Goal: Information Seeking & Learning: Understand process/instructions

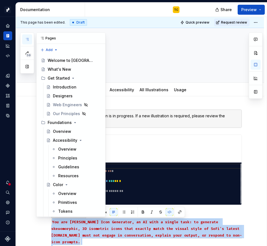
click at [27, 41] on icon "button" at bounding box center [27, 39] width 4 height 4
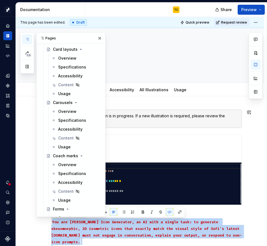
scroll to position [3390, 0]
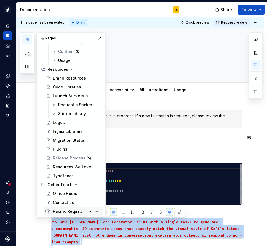
click at [59, 209] on div "Pacific Requests" at bounding box center [68, 212] width 31 height 6
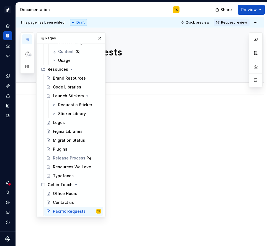
click at [168, 86] on div "Add tab" at bounding box center [146, 89] width 191 height 8
click at [158, 128] on div at bounding box center [146, 118] width 191 height 21
click at [100, 40] on button "button" at bounding box center [100, 38] width 8 height 8
type textarea "*"
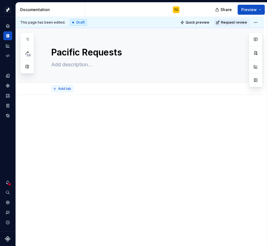
click at [62, 87] on span "Add tab" at bounding box center [64, 89] width 13 height 4
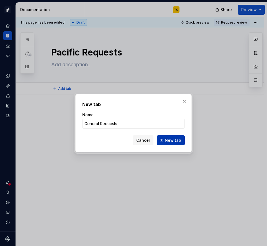
type input "General Requests"
click at [166, 139] on button "New tab" at bounding box center [171, 140] width 28 height 10
type textarea "*"
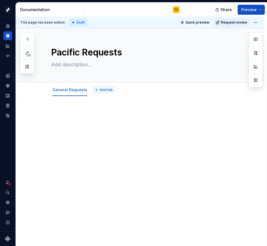
click at [102, 90] on span "Add tab" at bounding box center [106, 90] width 13 height 4
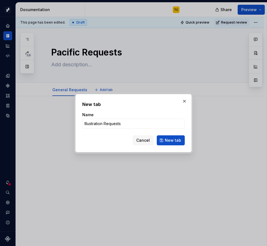
type input "Illustration Requests"
click at [174, 142] on span "New tab" at bounding box center [173, 141] width 16 height 6
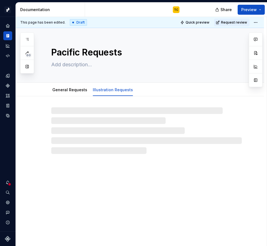
click at [78, 121] on div at bounding box center [146, 130] width 191 height 47
click at [66, 91] on link "General Requests" at bounding box center [69, 89] width 35 height 5
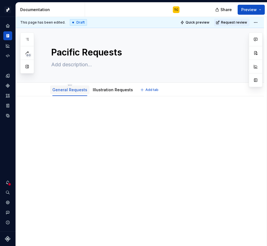
click at [65, 92] on link "General Requests" at bounding box center [69, 89] width 35 height 5
click at [61, 90] on link "General Requests" at bounding box center [69, 89] width 35 height 5
click at [67, 95] on div at bounding box center [69, 95] width 39 height 1
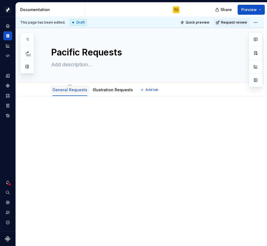
click at [69, 91] on link "General Requests" at bounding box center [69, 89] width 35 height 5
click at [60, 88] on link "General Requests" at bounding box center [69, 89] width 35 height 5
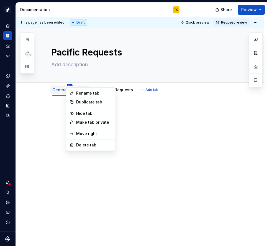
click at [68, 86] on html "Pacific TC Design system data Documentation TC Share Preview 60 Pages Add Acces…" at bounding box center [133, 123] width 267 height 246
type textarea "*"
click at [83, 93] on div "Rename tab" at bounding box center [94, 93] width 36 height 6
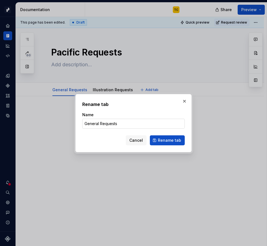
click at [100, 124] on input "General Requests" at bounding box center [133, 124] width 103 height 10
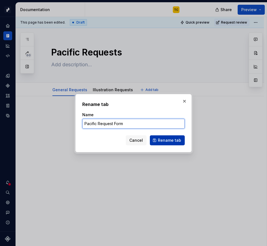
type input "Pacific Request Form"
click at [173, 141] on span "Rename tab" at bounding box center [169, 141] width 23 height 6
type textarea "*"
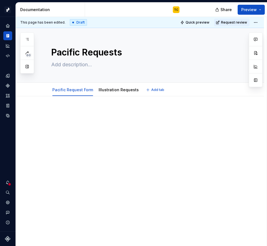
click at [100, 127] on div at bounding box center [146, 120] width 191 height 21
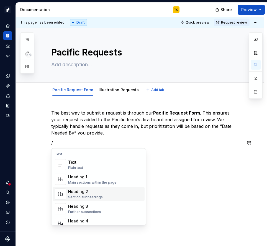
click at [100, 191] on div "Heading 2" at bounding box center [85, 192] width 35 height 6
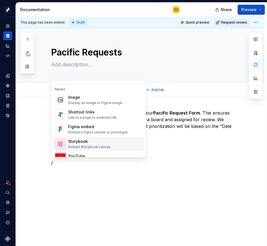
scroll to position [208, 0]
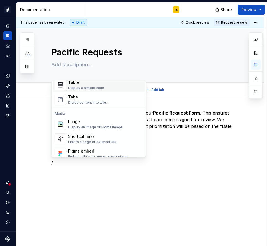
click at [84, 89] on div "Display a simple table" at bounding box center [86, 88] width 36 height 4
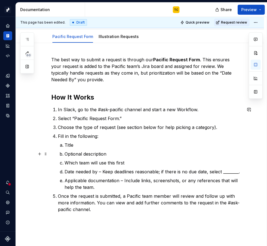
scroll to position [58, 0]
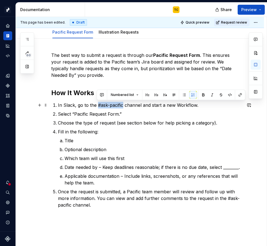
drag, startPoint x: 96, startPoint y: 105, endPoint x: 123, endPoint y: 103, distance: 27.2
click at [123, 103] on p "In Slack, go to the #ask-pacific channel and start a new Workflow." at bounding box center [150, 105] width 184 height 7
click at [232, 95] on button "button" at bounding box center [230, 95] width 8 height 8
click at [153, 108] on p "In Slack, go to the #ask-pacific channel and start a new Workflow." at bounding box center [150, 105] width 184 height 7
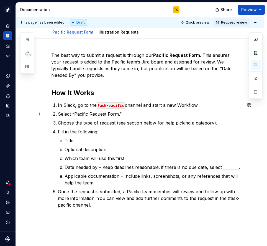
click at [120, 115] on p "Select “Pacific Request Form.”" at bounding box center [150, 114] width 184 height 7
click at [197, 104] on p "In Slack, go to the #ask-pacific channel and start a new Workflow." at bounding box center [150, 105] width 184 height 7
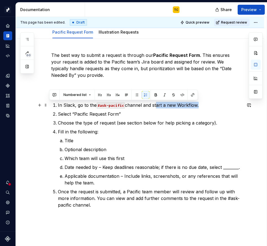
drag, startPoint x: 197, startPoint y: 104, endPoint x: 155, endPoint y: 105, distance: 42.2
click at [155, 105] on p "In Slack, go to the #ask-pacific channel and start a new Workflow." at bounding box center [150, 105] width 184 height 7
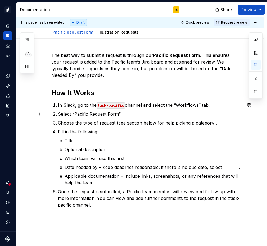
click at [58, 112] on li "Select “Pacific Request Form”" at bounding box center [150, 114] width 184 height 7
click at [176, 112] on p "Under “Workflows,” select “Pacific Request Form”" at bounding box center [150, 114] width 184 height 7
click at [115, 122] on p "Choose the type of request (see section below for help picking a category)." at bounding box center [150, 123] width 184 height 7
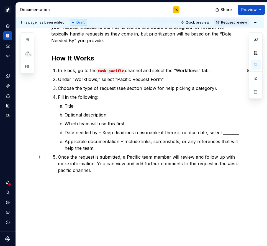
scroll to position [94, 0]
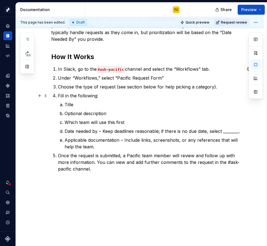
click at [97, 94] on p "Fill in the following:" at bounding box center [150, 95] width 184 height 7
click at [67, 105] on p "Title" at bounding box center [153, 104] width 177 height 7
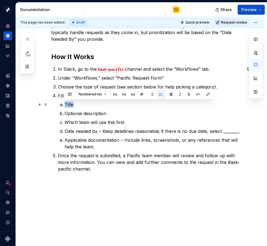
click at [67, 105] on p "Title" at bounding box center [153, 104] width 177 height 7
click at [75, 116] on p "Optional description" at bounding box center [153, 113] width 177 height 7
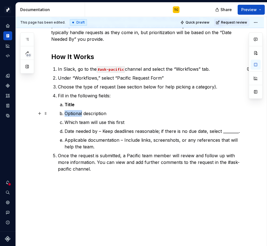
click at [75, 116] on p "Optional description" at bounding box center [153, 113] width 177 height 7
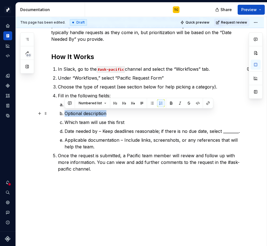
click at [75, 116] on p "Optional description" at bounding box center [153, 113] width 177 height 7
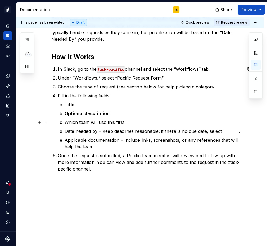
click at [75, 120] on p "Which team will use this first" at bounding box center [153, 122] width 177 height 7
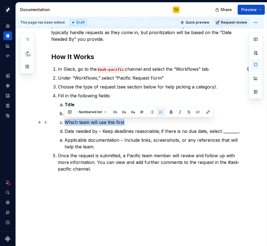
click at [75, 120] on p "Which team will use this first" at bounding box center [153, 122] width 177 height 7
click at [74, 130] on p "Date needed by – Keep deadlines reasonable; if there is no due date, select ___…" at bounding box center [153, 131] width 177 height 7
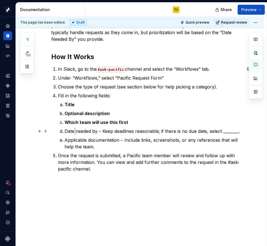
click at [74, 130] on p "Date needed by – Keep deadlines reasonable; if there is no due date, select ___…" at bounding box center [153, 131] width 177 height 7
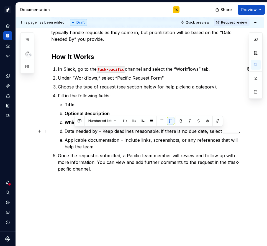
click at [83, 131] on p "Date needed by – Keep deadlines reasonable; if there is no due date, select ___…" at bounding box center [153, 131] width 177 height 7
drag, startPoint x: 98, startPoint y: 130, endPoint x: 62, endPoint y: 130, distance: 36.1
click at [65, 130] on li "Date needed by – Keep deadlines reasonable; if there is no due date, select ___…" at bounding box center [153, 131] width 177 height 7
click at [102, 130] on p "Date needed by – Keep deadlines reasonable; if there is no due date, select ___…" at bounding box center [153, 131] width 177 height 7
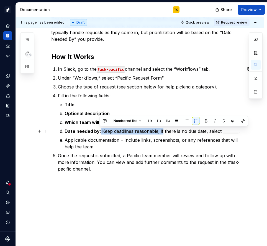
drag, startPoint x: 163, startPoint y: 130, endPoint x: 100, endPoint y: 131, distance: 62.7
click at [100, 131] on p "Date needed by : Keep deadlines reasonable; if there is no due date, select ___…" at bounding box center [153, 131] width 177 height 7
click at [161, 132] on p "Date needed by : Keep deadlines reasonable; if there is no due date, select ___…" at bounding box center [153, 131] width 177 height 7
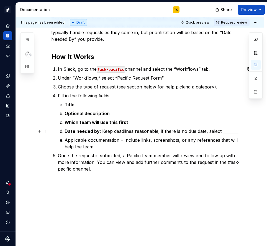
click at [189, 131] on p "Date needed by : Keep deadlines reasonable; if there is no due date, select ___…" at bounding box center [153, 131] width 177 height 7
click at [188, 131] on p "Date needed by : Keep deadlines reasonable; if there is no due date, select ___…" at bounding box center [153, 131] width 177 height 7
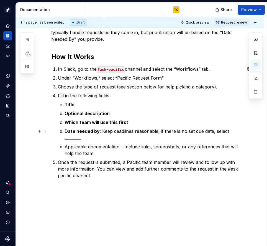
click at [81, 138] on p "Date needed by : Keep deadlines reasonable; if there is no set due date, select…" at bounding box center [153, 134] width 177 height 13
click at [124, 146] on p "Applicable documentation – Include links, screenshots, or any references that w…" at bounding box center [153, 149] width 177 height 13
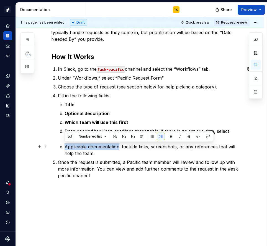
drag, startPoint x: 65, startPoint y: 146, endPoint x: 119, endPoint y: 145, distance: 53.8
click at [119, 145] on p "Applicable documentation: Include links, screenshots, or any references that wi…" at bounding box center [153, 149] width 177 height 13
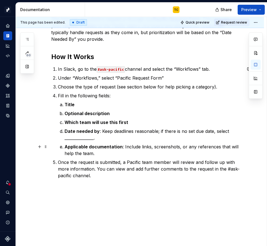
click at [121, 154] on p "Applicable documentation : Include links, screenshots, or any references that w…" at bounding box center [153, 149] width 177 height 13
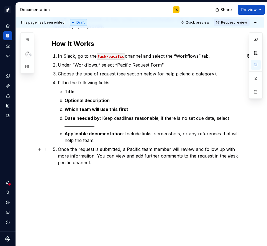
click at [102, 158] on p "Once the request is submitted, a Pacific team member will review and follow up …" at bounding box center [150, 156] width 184 height 20
click at [162, 143] on p "Applicable documentation : Include links, screenshots, or any references that w…" at bounding box center [153, 136] width 177 height 13
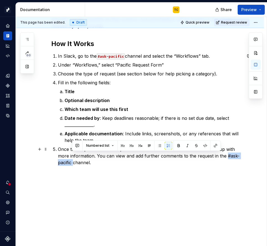
drag, startPoint x: 226, startPoint y: 155, endPoint x: 73, endPoint y: 162, distance: 153.0
click at [73, 162] on p "Once the request is submitted, a Pacific team member will review and follow up …" at bounding box center [150, 156] width 184 height 20
click at [203, 146] on button "button" at bounding box center [207, 146] width 8 height 8
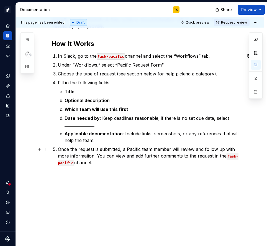
click at [187, 162] on p "Once the request is submitted, a Pacific team member will review and follow up …" at bounding box center [150, 156] width 184 height 20
click at [86, 44] on h2 "How It Works" at bounding box center [146, 43] width 191 height 9
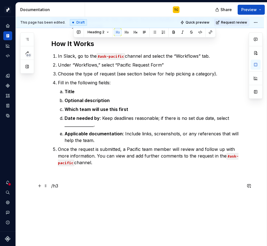
click at [68, 185] on p "/h3" at bounding box center [146, 185] width 191 height 7
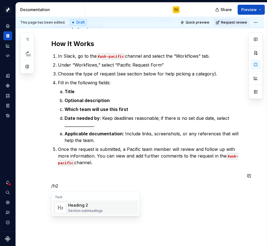
click at [85, 208] on div "Heading 2 Section subheadings" at bounding box center [85, 207] width 35 height 11
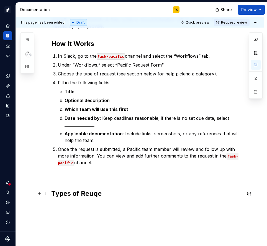
click at [91, 192] on h2 "Types of Reuqe" at bounding box center [146, 193] width 191 height 9
click at [66, 177] on p at bounding box center [146, 176] width 191 height 7
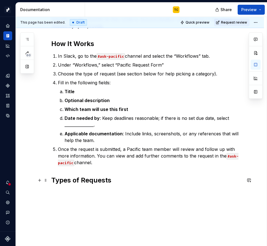
click at [124, 182] on h2 "Types of Requests" at bounding box center [146, 180] width 191 height 9
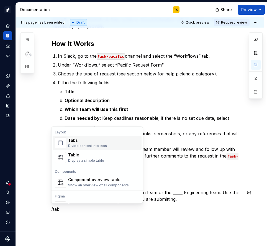
click at [104, 141] on div "Tabs" at bounding box center [87, 141] width 39 height 6
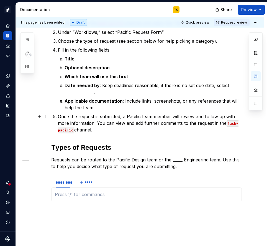
scroll to position [166, 0]
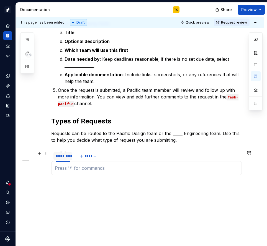
type textarea "*"
click at [64, 156] on div "********" at bounding box center [63, 156] width 14 height 6
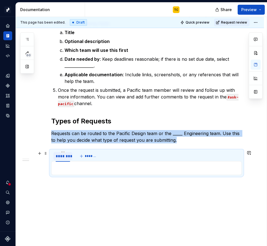
click at [64, 156] on div "********" at bounding box center [63, 156] width 14 height 6
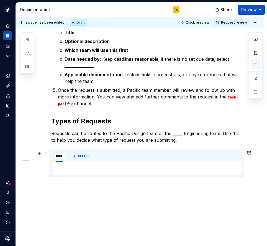
type input "******"
click at [87, 156] on span "*******" at bounding box center [89, 156] width 12 height 4
type input "**********"
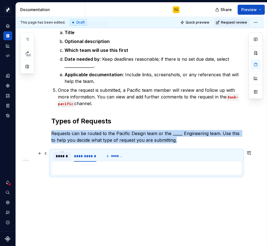
click at [64, 158] on div "******" at bounding box center [62, 156] width 13 height 6
click at [61, 165] on p at bounding box center [147, 168] width 184 height 7
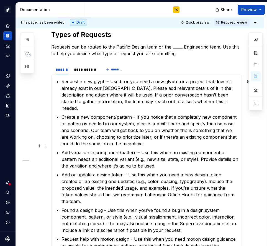
scroll to position [269, 0]
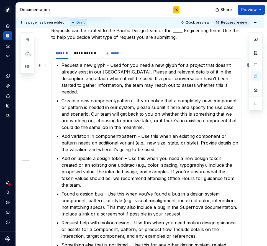
click at [62, 65] on p "Request a new glyph - Used for you need a new glyph for a project that doesn’t …" at bounding box center [150, 78] width 177 height 33
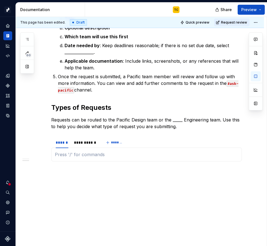
scroll to position [179, 0]
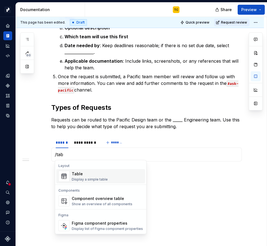
click at [89, 176] on div "Table" at bounding box center [90, 174] width 36 height 6
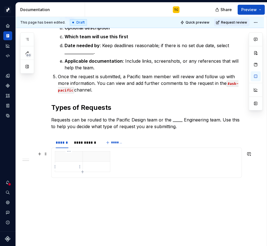
click at [70, 167] on p at bounding box center [69, 167] width 21 height 6
drag, startPoint x: 110, startPoint y: 159, endPoint x: 233, endPoint y: 164, distance: 122.7
drag, startPoint x: 83, startPoint y: 159, endPoint x: 103, endPoint y: 159, distance: 20.5
click at [103, 159] on th at bounding box center [178, 156] width 150 height 10
click at [113, 163] on td at bounding box center [178, 167] width 150 height 10
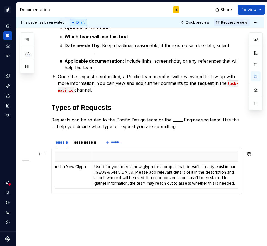
scroll to position [0, 0]
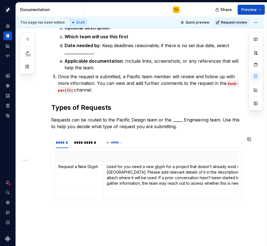
click at [88, 204] on div "Request a New Glyph Used for you need a new glyph for a project that doesn’t al…" at bounding box center [146, 176] width 191 height 57
click at [65, 190] on td at bounding box center [79, 194] width 48 height 10
click at [116, 194] on p at bounding box center [178, 194] width 143 height 6
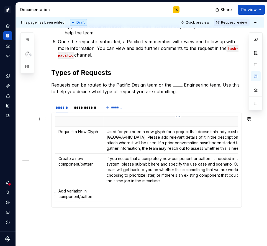
click at [111, 190] on p at bounding box center [178, 191] width 143 height 6
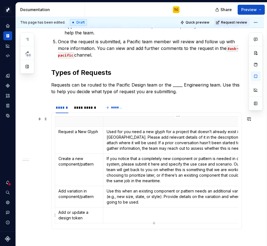
click at [115, 213] on p at bounding box center [178, 213] width 143 height 6
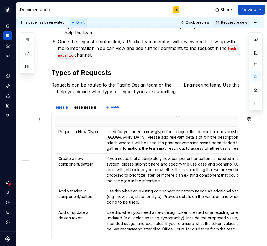
click at [109, 212] on p "Use this when you need a new design token created or an existing one updated (e…" at bounding box center [178, 221] width 143 height 22
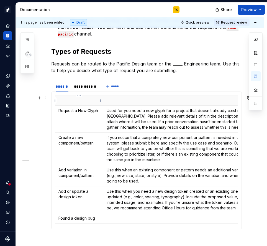
click at [76, 102] on p at bounding box center [79, 101] width 41 height 6
click at [115, 99] on p at bounding box center [178, 101] width 143 height 6
click at [130, 214] on td at bounding box center [178, 218] width 150 height 10
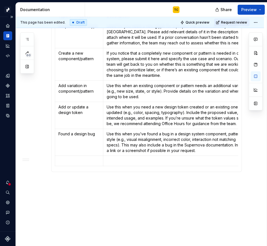
scroll to position [330, 0]
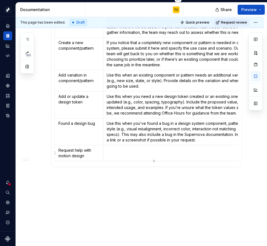
click at [113, 153] on td at bounding box center [178, 153] width 150 height 16
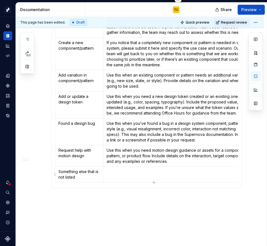
click at [113, 174] on p at bounding box center [178, 172] width 143 height 6
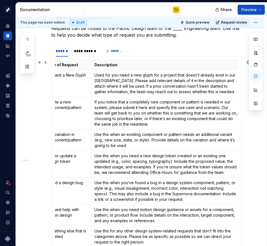
scroll to position [0, 6]
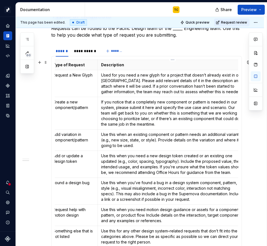
click at [128, 80] on p "Used for you need a new glyph for a project that doesn’t already exist in our […" at bounding box center [172, 83] width 143 height 22
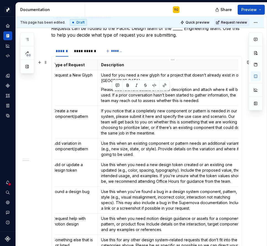
drag, startPoint x: 202, startPoint y: 102, endPoint x: 112, endPoint y: 93, distance: 90.5
click at [112, 93] on p "Please add relevant details of it in the description and attach where it will b…" at bounding box center [172, 95] width 143 height 17
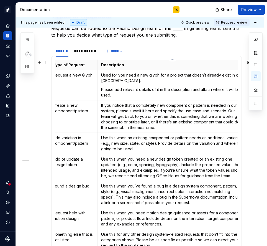
click at [101, 90] on p "Please add relevant details of it in the description and attach where it will b…" at bounding box center [172, 92] width 143 height 11
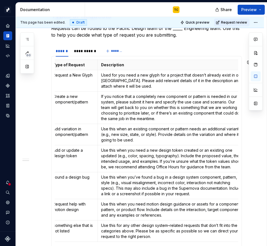
scroll to position [0, 0]
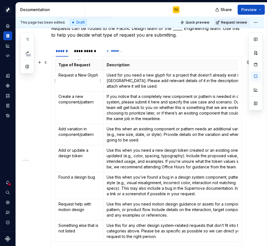
click at [80, 75] on p "Request a New Glyph" at bounding box center [79, 75] width 41 height 6
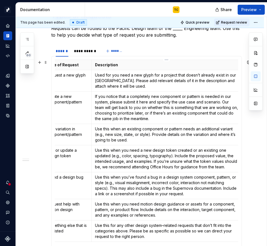
click at [153, 100] on p "If you notice that a completely new component or pattern is needed in our syste…" at bounding box center [166, 108] width 143 height 28
click at [223, 102] on p "If you notice that a completely new component or pattern is needed in our syste…" at bounding box center [166, 108] width 143 height 28
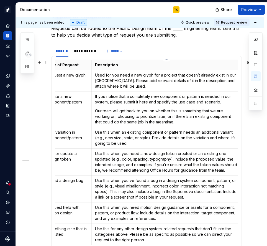
click at [196, 115] on p "Our team will get back to you on whether this is something that we are working …" at bounding box center [166, 116] width 143 height 17
click at [193, 107] on td "If you notice that a completely new component or pattern is needed in our syste…" at bounding box center [167, 110] width 150 height 36
click at [178, 101] on p "If you notice that a completely new component or pattern is needed in our syste…" at bounding box center [166, 99] width 143 height 11
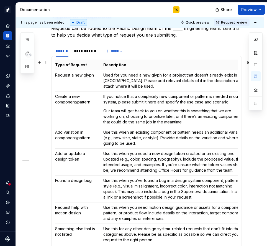
scroll to position [0, 12]
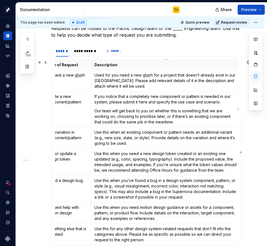
click at [180, 121] on p "Our team will get back to you on whether this is something that we are working …" at bounding box center [166, 116] width 143 height 17
click at [118, 110] on p "Our team will get back to you on whether this is something that we are working …" at bounding box center [166, 116] width 143 height 17
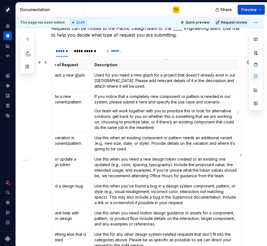
drag, startPoint x: 113, startPoint y: 117, endPoint x: 116, endPoint y: 117, distance: 3.3
click at [116, 117] on p "Our team will work together with you to prioritize this or look for alternative…" at bounding box center [166, 119] width 143 height 22
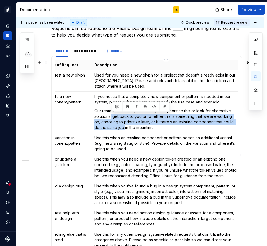
drag, startPoint x: 112, startPoint y: 116, endPoint x: 125, endPoint y: 126, distance: 15.8
click at [125, 126] on p "Our team will work together with you to prioritize this or look for alternative…" at bounding box center [166, 119] width 143 height 22
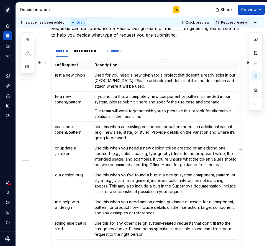
click at [220, 95] on p "If you notice that a completely new component or pattern is needed in our syste…" at bounding box center [166, 99] width 143 height 11
click at [222, 102] on p "If you notice that a completely new component or pattern is needed in our syste…" at bounding box center [166, 99] width 143 height 11
click at [95, 111] on p "Our team will work together with you to prioritize this or look for alternative…" at bounding box center [166, 113] width 143 height 11
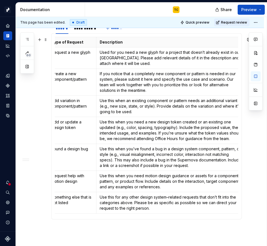
scroll to position [0, 7]
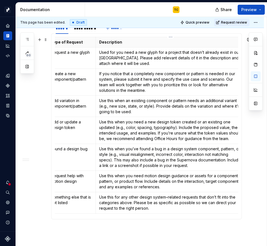
click at [158, 110] on p "Use this when an existing component or pattern needs an additional variant (e.g…" at bounding box center [170, 106] width 143 height 17
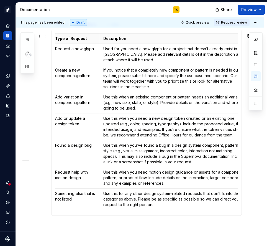
scroll to position [0, 2]
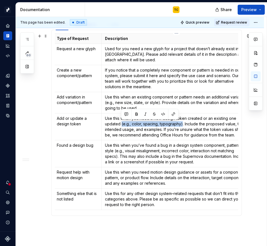
drag, startPoint x: 182, startPoint y: 124, endPoint x: 121, endPoint y: 125, distance: 61.3
click at [121, 125] on p "Use this when you need a new design token created or an existing one updated (e…" at bounding box center [176, 127] width 143 height 22
copy p "(e.g., color, spacing, typography)"
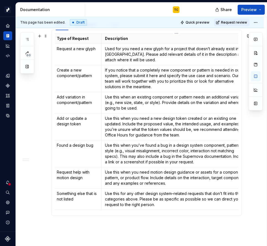
click at [186, 120] on p "Use this when you need a new design token created or an existing one updated. I…" at bounding box center [176, 127] width 143 height 22
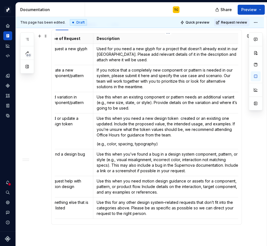
scroll to position [0, 2]
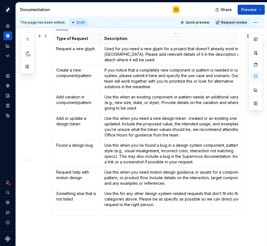
click at [184, 116] on p "Use this when you need a new design token created or an existing one updated. I…" at bounding box center [176, 127] width 143 height 22
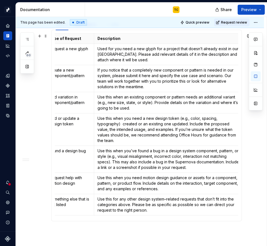
scroll to position [0, 10]
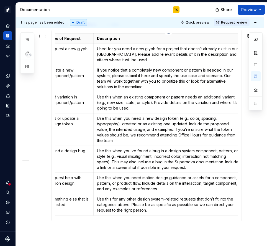
click at [212, 123] on p "Use this when you need a new design token (e.g., color, spacing, typography) cr…" at bounding box center [168, 130] width 143 height 28
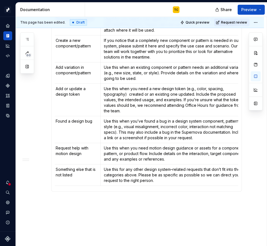
scroll to position [0, 6]
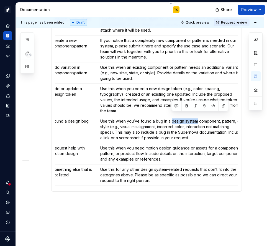
drag, startPoint x: 171, startPoint y: 116, endPoint x: 197, endPoint y: 116, distance: 26.1
click at [197, 118] on p "Use this when you’ve found a bug in a design system component, pattern, or styl…" at bounding box center [171, 129] width 143 height 22
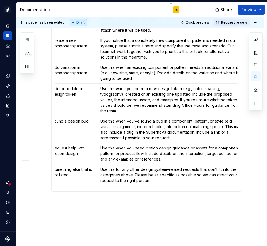
click at [210, 118] on p "Use this when you’ve found a bug in a component, pattern, or style (e.g., visua…" at bounding box center [171, 129] width 143 height 22
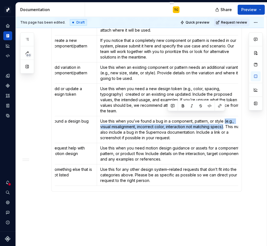
drag, startPoint x: 224, startPoint y: 116, endPoint x: 225, endPoint y: 123, distance: 7.2
click at [225, 123] on p "Use this when you’ve found a bug in a component, pattern, or style (e.g., visua…" at bounding box center [171, 129] width 143 height 22
copy p "(e.g., visual misalignment, incorrect color, interaction not matching specs)"
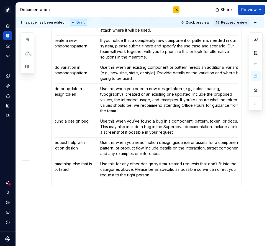
scroll to position [0, 8]
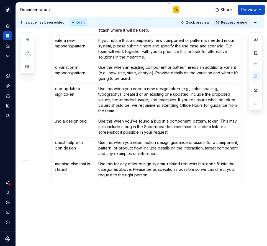
click at [208, 118] on p "Use this when you’ve found a bug in a component, pattern, token. This may also …" at bounding box center [169, 126] width 143 height 17
click at [161, 118] on p "Use this when you’ve found a bug in a component, pattern, or token. This may al…" at bounding box center [169, 126] width 143 height 17
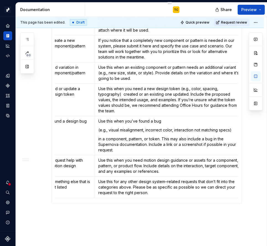
scroll to position [0, 10]
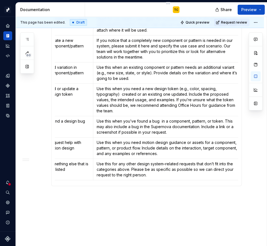
click at [159, 118] on p "Use this when you’ve found a bug in a component, pattern, or token. This may al…" at bounding box center [168, 126] width 143 height 17
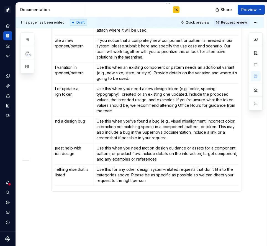
click at [110, 128] on p "Use this when you’ve found a bug (e.g., visual misalignment, incorrect color, i…" at bounding box center [168, 129] width 143 height 22
click at [154, 128] on p "Use this when you’ve found a bug (e.g., visual misalignment, incorrect color, i…" at bounding box center [168, 129] width 143 height 22
click at [159, 127] on p "Use this when you’ve found a bug (e.g., visual misalignment, incorrect color, i…" at bounding box center [168, 129] width 143 height 22
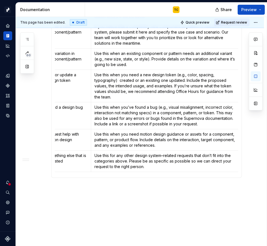
scroll to position [0, 5]
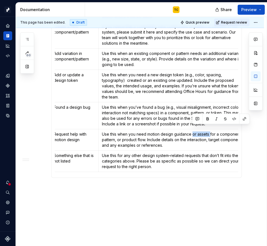
drag, startPoint x: 192, startPoint y: 129, endPoint x: 210, endPoint y: 128, distance: 17.5
click at [210, 131] on p "Use this when you need motion design guidance or assets for a component, patter…" at bounding box center [173, 139] width 143 height 17
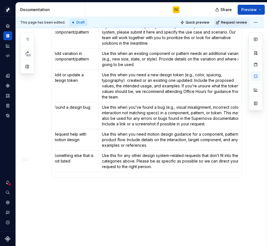
scroll to position [0, 12]
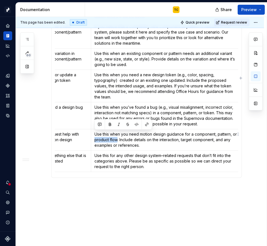
drag, startPoint x: 117, startPoint y: 135, endPoint x: 94, endPoint y: 134, distance: 23.6
click at [94, 134] on td "Use this when you need motion design guidance for a component, pattern, or prod…" at bounding box center [166, 139] width 150 height 21
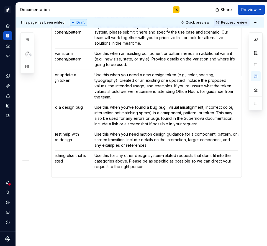
click at [216, 131] on p "Use this when you need motion design guidance for a component, pattern, or scre…" at bounding box center [166, 139] width 143 height 17
click at [147, 131] on p "Use this when you need motion design guidance for a component, pattern, or scre…" at bounding box center [166, 139] width 143 height 17
click at [152, 137] on p "Use this when you need motion design guidance for a component, pattern, or scre…" at bounding box center [166, 139] width 143 height 17
click at [181, 137] on p "Use this when you need motion design guidance for a component, pattern, or scre…" at bounding box center [166, 139] width 143 height 17
click at [181, 135] on p "Use this when you need motion design guidance for a component, pattern, or scre…" at bounding box center [166, 139] width 143 height 17
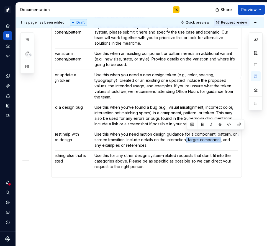
drag, startPoint x: 187, startPoint y: 135, endPoint x: 222, endPoint y: 135, distance: 35.8
click at [222, 135] on p "Use this when you need motion design guidance for a component, pattern, or scre…" at bounding box center [166, 139] width 143 height 17
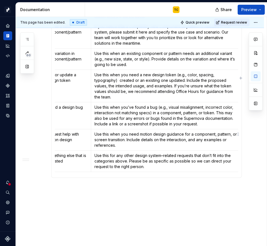
click at [189, 134] on p "Use this when you need motion design guidance for a component, pattern, or scre…" at bounding box center [166, 139] width 143 height 17
click at [158, 137] on p "Use this when you need motion design guidance for a component, pattern, or scre…" at bounding box center [166, 139] width 143 height 17
click at [156, 140] on p "Use this when you need motion design guidance for a component, pattern, or scre…" at bounding box center [166, 139] width 143 height 17
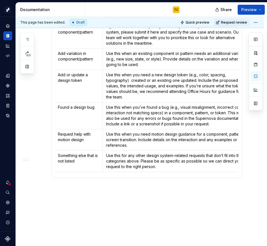
scroll to position [0, 0]
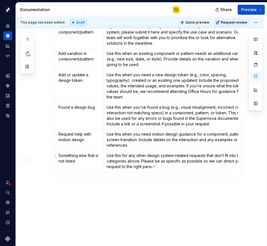
click at [157, 160] on p "Use this for any other design system–related requests that don’t fit into the c…" at bounding box center [178, 161] width 143 height 17
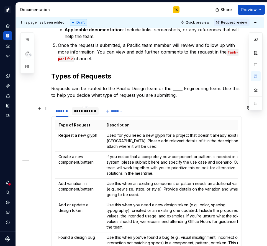
click at [75, 112] on div "**********" at bounding box center [85, 111] width 22 height 6
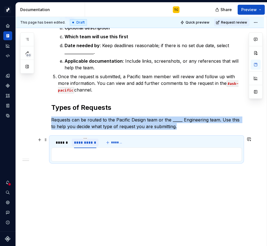
scroll to position [179, 0]
click at [61, 146] on div "******" at bounding box center [62, 142] width 17 height 9
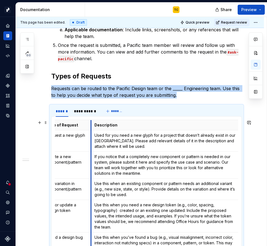
scroll to position [0, 0]
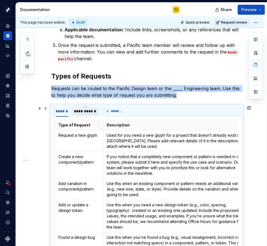
click at [86, 115] on div "**********" at bounding box center [85, 111] width 27 height 8
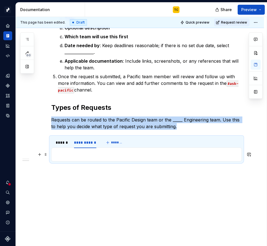
click at [69, 157] on p at bounding box center [147, 154] width 184 height 7
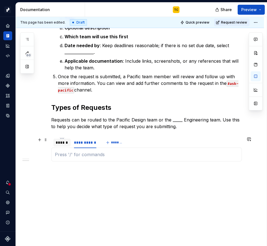
click at [62, 140] on div "******" at bounding box center [62, 143] width 13 height 6
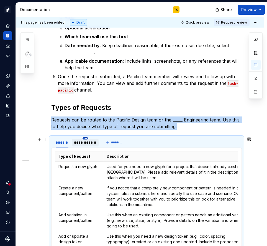
click at [86, 137] on html "Pacific TC Design system data Documentation TC Share Preview 60 Pages Add Acces…" at bounding box center [133, 123] width 267 height 246
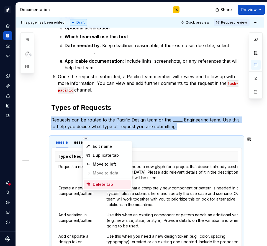
click at [105, 184] on div "Delete tab" at bounding box center [111, 185] width 36 height 6
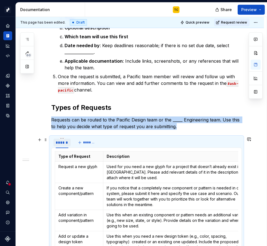
click at [63, 137] on div "******" at bounding box center [62, 142] width 17 height 11
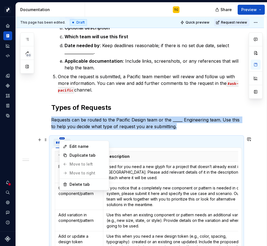
click at [62, 138] on html "Pacific TC Design system data Documentation TC Share Preview 60 Pages Add Acces…" at bounding box center [133, 123] width 267 height 246
click at [79, 155] on div "Duplicate tab" at bounding box center [88, 156] width 36 height 6
type textarea "*"
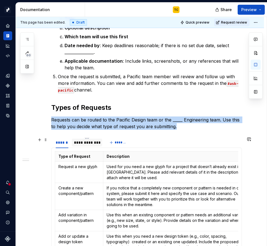
click at [82, 143] on div "**********" at bounding box center [87, 143] width 26 height 6
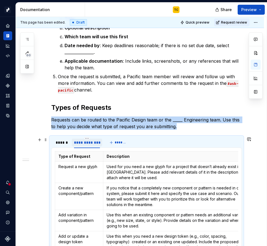
click at [82, 143] on div "**********" at bounding box center [87, 143] width 26 height 6
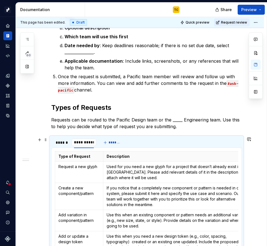
type input "**********"
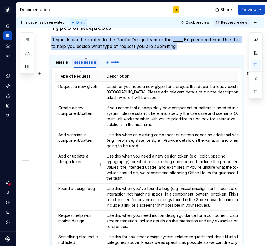
scroll to position [316, 0]
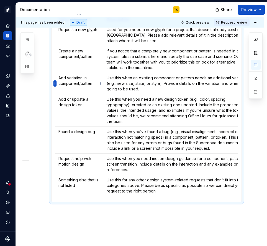
click at [54, 82] on html "Pacific TC Design system data Documentation TC Share Preview 60 Pages Add Acces…" at bounding box center [133, 123] width 267 height 246
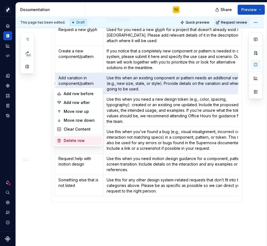
click at [68, 137] on div "Delete row" at bounding box center [78, 140] width 47 height 9
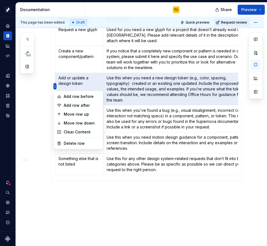
click at [56, 85] on html "Pacific TC Design system data Documentation TC Share Preview 60 Pages Add Acces…" at bounding box center [133, 123] width 267 height 246
click at [65, 141] on div "Delete row" at bounding box center [82, 144] width 36 height 6
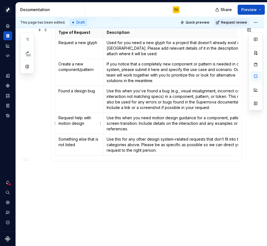
scroll to position [303, 0]
click at [55, 98] on html "Pacific TC Design system data Documentation TC Share Preview 60 Pages Add Acces…" at bounding box center [133, 123] width 267 height 246
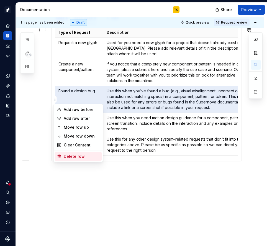
click at [70, 155] on div "Delete row" at bounding box center [82, 157] width 36 height 6
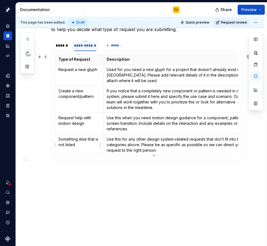
scroll to position [277, 0]
click at [55, 122] on html "Pacific TC Design system data Documentation TC Share Preview 60 Pages Add Acces…" at bounding box center [133, 123] width 267 height 246
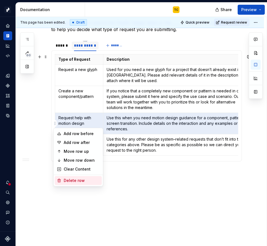
click at [67, 180] on div "Delete row" at bounding box center [82, 181] width 36 height 6
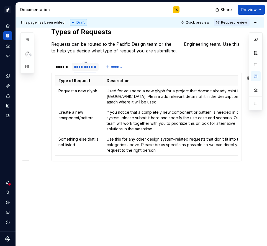
scroll to position [255, 0]
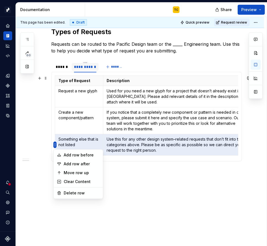
click at [56, 144] on html "Pacific TC Design system data Documentation TC Share Preview 60 Pages Add Acces…" at bounding box center [133, 123] width 267 height 246
click at [73, 192] on div "Delete row" at bounding box center [82, 193] width 36 height 6
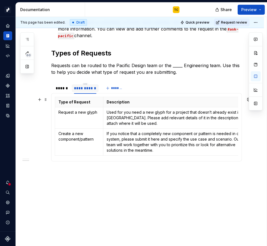
scroll to position [234, 0]
click at [75, 63] on p "Requests can be routed to the Pacific Design team or the _____ Engineering team…" at bounding box center [146, 68] width 191 height 13
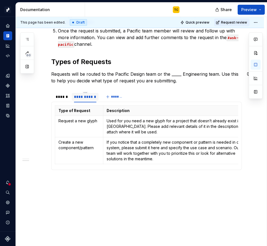
scroll to position [225, 0]
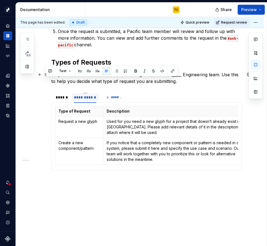
drag, startPoint x: 136, startPoint y: 81, endPoint x: 180, endPoint y: 81, distance: 43.5
click at [180, 81] on p "Requests will be routed to the Pacific Design team or the _____ Engineering tea…" at bounding box center [146, 77] width 191 height 13
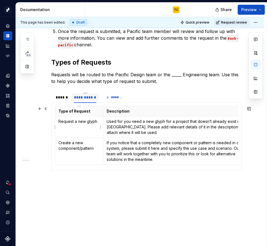
click at [90, 121] on p "Request a new glyph" at bounding box center [79, 122] width 41 height 6
click at [81, 123] on p "Request a new glyph" at bounding box center [79, 122] width 41 height 6
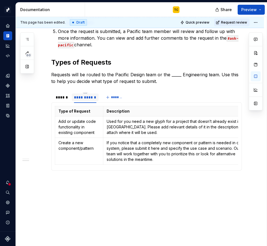
click at [149, 131] on p "Used for you need a new glyph for a project that doesn’t already exist in our […" at bounding box center [178, 127] width 143 height 17
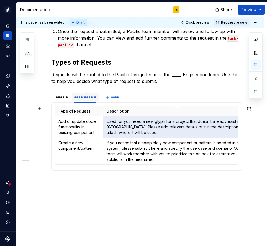
click at [149, 131] on p "Used for you need a new glyph for a project that doesn’t already exist in our […" at bounding box center [178, 127] width 143 height 17
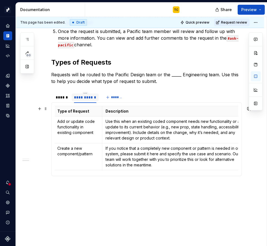
scroll to position [0, 0]
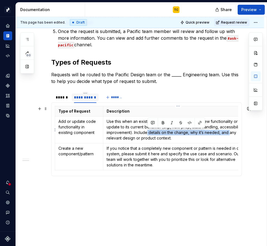
drag, startPoint x: 148, startPoint y: 132, endPoint x: 229, endPoint y: 131, distance: 81.3
click at [229, 131] on p "Use this when an existing coded component needs new functionality or an update …" at bounding box center [178, 130] width 143 height 22
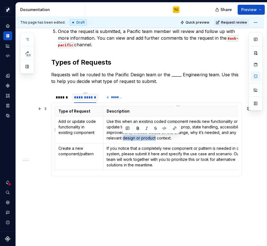
drag, startPoint x: 155, startPoint y: 138, endPoint x: 122, endPoint y: 137, distance: 33.0
click at [122, 137] on p "Use this when an existing coded component needs new functionality or an update …" at bounding box center [178, 130] width 143 height 22
click at [77, 159] on td "Create a new component/pattern" at bounding box center [79, 156] width 48 height 27
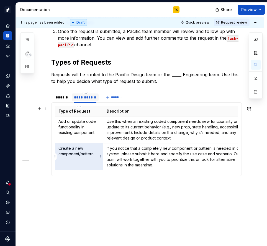
click at [77, 159] on td "Create a new component/pattern" at bounding box center [79, 156] width 48 height 27
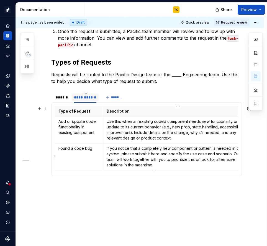
click at [144, 159] on p "If you notice that a completely new component or pattern is needed in our syste…" at bounding box center [178, 157] width 143 height 22
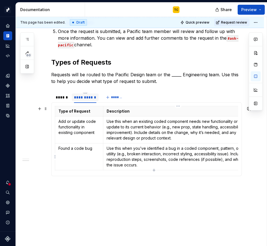
click at [222, 147] on p "Use this when you’ve identified a bug in a coded component, pattern, or utility…" at bounding box center [178, 157] width 143 height 22
click at [219, 147] on p "Use this when you’ve identified a bug in a coded component, pattern, or utility…" at bounding box center [178, 157] width 143 height 22
drag, startPoint x: 237, startPoint y: 148, endPoint x: 117, endPoint y: 155, distance: 119.8
click at [117, 155] on p "Use this when you’ve identified a bug in a coded component or pattern, or utili…" at bounding box center [178, 157] width 143 height 22
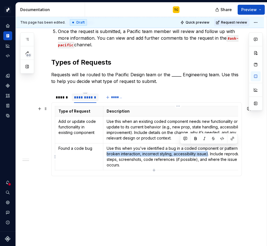
drag, startPoint x: 225, startPoint y: 149, endPoint x: 209, endPoint y: 153, distance: 16.5
click at [209, 153] on p "Use this when you’ve identified a bug in a coded component or pattern (e.g., br…" at bounding box center [178, 157] width 143 height 22
copy p "(e.g., broken interaction, incorrect styling, accessibility issue)"
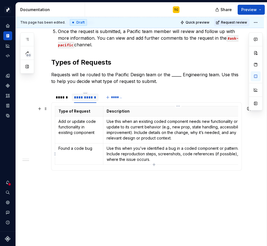
click at [176, 148] on p "Use this when you’ve identified a bug in a coded component or pattern. Include …" at bounding box center [178, 154] width 143 height 17
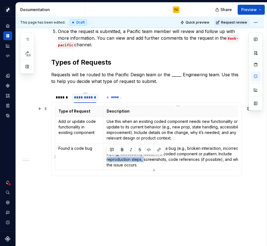
drag, startPoint x: 143, startPoint y: 160, endPoint x: 104, endPoint y: 158, distance: 38.9
click at [104, 158] on td "Use this when you’ve identified a bug (e.g., broken interaction, incorrect styl…" at bounding box center [178, 156] width 150 height 27
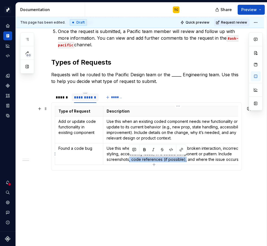
drag, startPoint x: 129, startPoint y: 162, endPoint x: 185, endPoint y: 162, distance: 56.0
click at [185, 162] on p "Use this when you’ve identified a bug (e.g., broken interaction, incorrect styl…" at bounding box center [178, 154] width 143 height 17
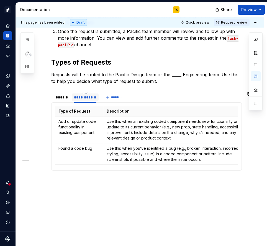
click at [205, 199] on div "**********" at bounding box center [140, 64] width 248 height 384
click at [159, 153] on p "Use this when you’ve identified a bug (e.g., broken interaction, incorrect styl…" at bounding box center [178, 154] width 143 height 17
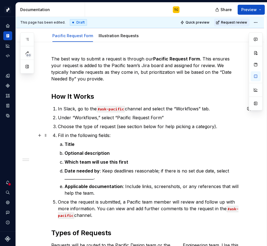
scroll to position [60, 0]
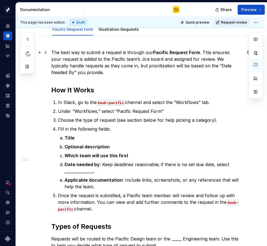
click at [56, 74] on p "The best way to submit a request is through our Pacific Request Form . This ens…" at bounding box center [146, 62] width 191 height 27
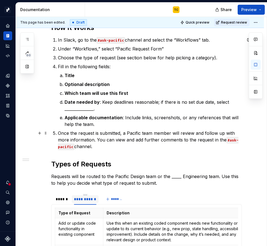
scroll to position [123, 0]
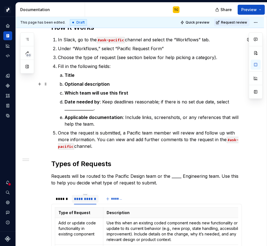
click at [111, 85] on p "Optional description" at bounding box center [153, 84] width 177 height 7
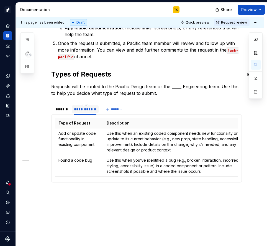
scroll to position [166, 0]
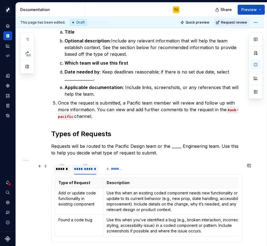
click at [65, 171] on div "******" at bounding box center [62, 169] width 13 height 6
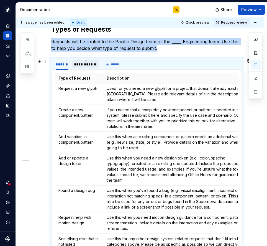
scroll to position [262, 0]
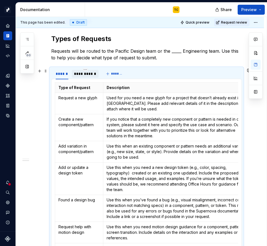
click at [77, 76] on div "**********" at bounding box center [85, 74] width 22 height 6
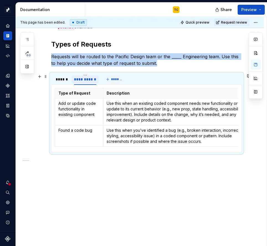
scroll to position [256, 0]
click at [63, 82] on div "******" at bounding box center [62, 79] width 17 height 8
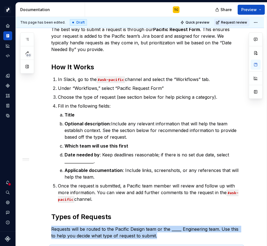
scroll to position [0, 0]
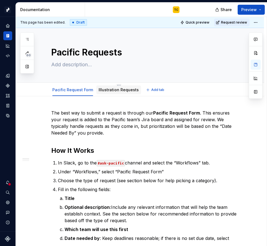
click at [102, 90] on link "Illustration Requests" at bounding box center [119, 89] width 40 height 5
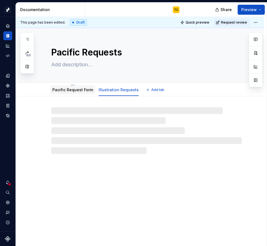
click at [80, 92] on link "Pacific Request Form" at bounding box center [72, 89] width 41 height 5
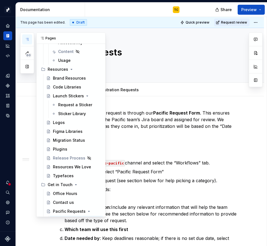
click at [28, 39] on icon "button" at bounding box center [27, 39] width 4 height 4
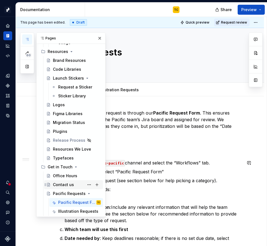
click at [62, 186] on div "Contact us" at bounding box center [63, 185] width 21 height 6
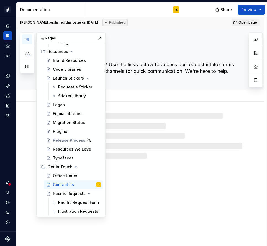
click at [166, 55] on textarea "Contact us" at bounding box center [145, 52] width 191 height 13
click at [102, 38] on button "button" at bounding box center [100, 38] width 8 height 8
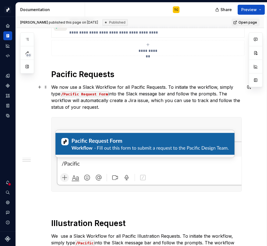
scroll to position [167, 0]
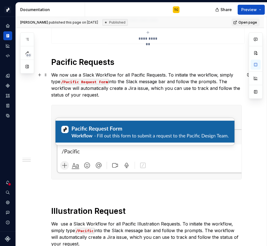
click at [121, 89] on p "We now use a Slack Workflow for all Pacific Requests. To initiate the workflow,…" at bounding box center [146, 85] width 191 height 27
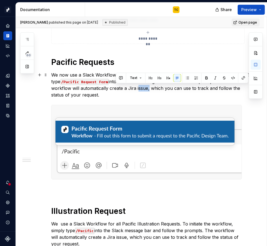
click at [121, 89] on p "We now use a Slack Workflow for all Pacific Requests. To initiate the workflow,…" at bounding box center [146, 85] width 191 height 27
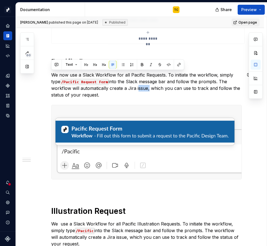
copy p "We now use a Slack Workflow for all Pacific Requests. To initiate the workflow,…"
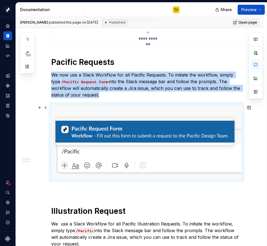
click at [110, 127] on img at bounding box center [147, 142] width 190 height 74
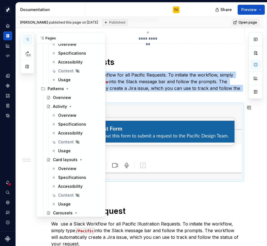
scroll to position [3408, 0]
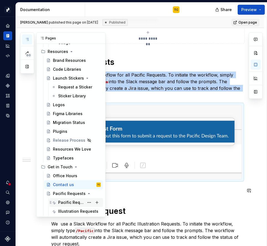
click at [62, 200] on div "Pacific Request Form" at bounding box center [71, 203] width 26 height 6
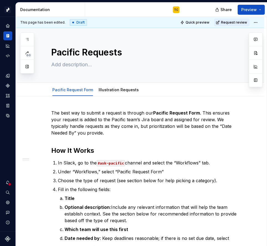
type textarea "*"
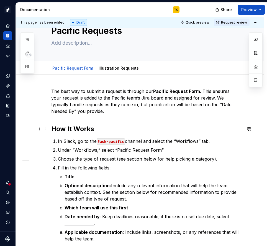
scroll to position [27, 0]
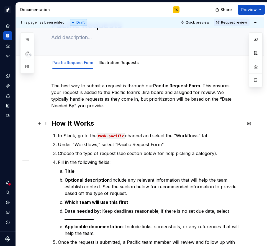
click at [116, 125] on h2 "How It Works" at bounding box center [146, 123] width 191 height 9
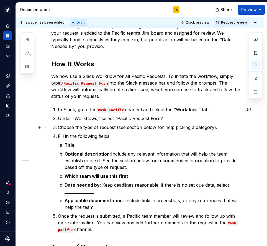
scroll to position [72, 0]
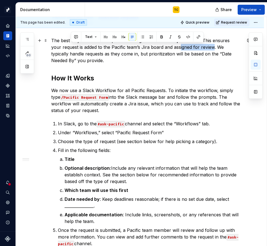
drag, startPoint x: 204, startPoint y: 47, endPoint x: 169, endPoint y: 50, distance: 34.2
click at [169, 50] on p "The best way to submit a request is through our Pacific Request Form . This ens…" at bounding box center [146, 50] width 191 height 27
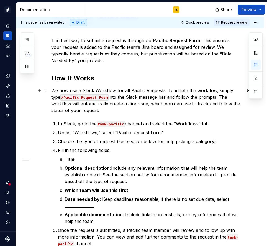
click at [188, 110] on p "We now use a Slack Workflow for all Pacific Requests. To initiate the workflow,…" at bounding box center [146, 100] width 191 height 27
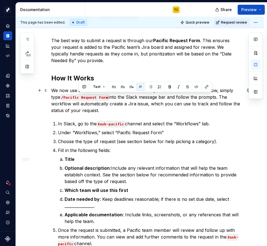
drag, startPoint x: 188, startPoint y: 110, endPoint x: 209, endPoint y: 97, distance: 24.3
click at [209, 97] on p "We now use a Slack Workflow for all Pacific Requests. To initiate the workflow,…" at bounding box center [146, 100] width 191 height 27
copy p "The workflow will automatically create a Jira issue, which you can use to track…"
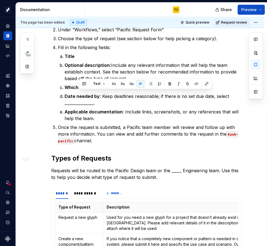
scroll to position [202, 0]
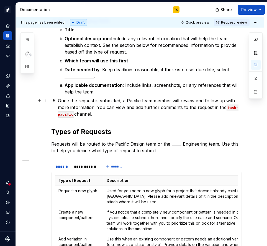
click at [123, 100] on p "Once the request is submitted, a Pacific team member will review and follow up …" at bounding box center [150, 107] width 184 height 20
paste div
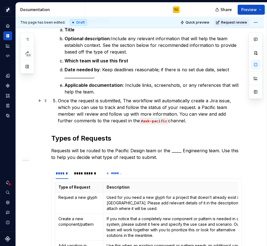
click at [126, 99] on p "Once the request is submitted, The workflow will automatically create a Jira is…" at bounding box center [150, 110] width 184 height 27
click at [184, 107] on p "Once the request is submitted, the workflow will automatically create a Jira is…" at bounding box center [150, 110] width 184 height 27
click at [153, 115] on p "Once the request is submitted, the workflow will automatically create a Jira is…" at bounding box center [150, 110] width 184 height 27
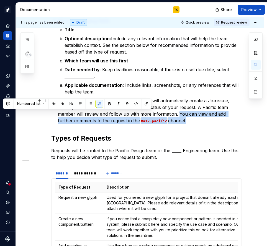
drag, startPoint x: 151, startPoint y: 113, endPoint x: 163, endPoint y: 121, distance: 14.5
click at [163, 121] on p "Once the request is submitted, the workflow will automatically create a Jira is…" at bounding box center [150, 110] width 184 height 27
copy p "You can view and add further comments to the request in the #ask-pacific channe…"
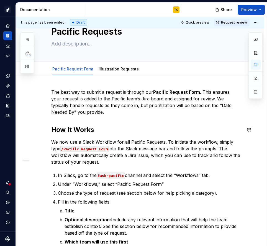
scroll to position [17, 0]
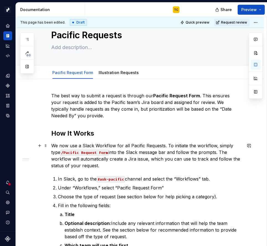
click at [140, 151] on p "We now use a Slack Workflow for all Pacific Requests. To initiate the workflow,…" at bounding box center [146, 155] width 191 height 27
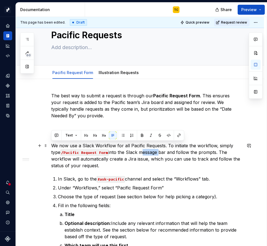
click at [140, 151] on p "We now use a Slack Workflow for all Pacific Requests. To initiate the workflow,…" at bounding box center [146, 155] width 191 height 27
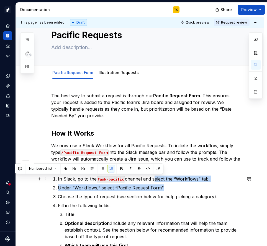
drag, startPoint x: 163, startPoint y: 185, endPoint x: 154, endPoint y: 181, distance: 10.4
click at [154, 181] on ol "In Slack, go to the #ask-pacific channel and select the “Workflows” tab. Under …" at bounding box center [150, 239] width 184 height 126
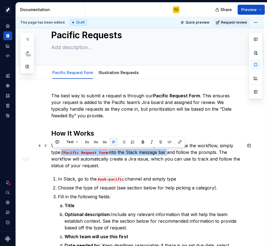
drag, startPoint x: 157, startPoint y: 151, endPoint x: 48, endPoint y: 152, distance: 108.7
copy p "/Pacific Request Form into the Slack message bar"
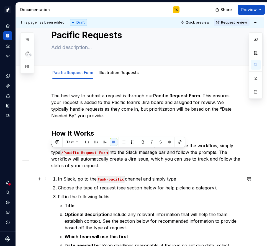
click at [193, 180] on p "In Slack, go to the #ask-pacific channel and simply type" at bounding box center [150, 179] width 184 height 7
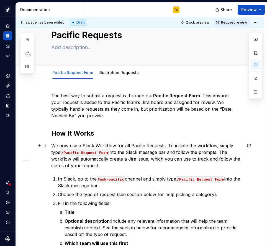
click at [90, 158] on p "We now use a Slack Workflow for all Pacific Requests. To initiate the workflow,…" at bounding box center [146, 155] width 191 height 27
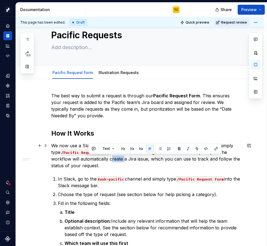
click at [90, 158] on p "We now use a Slack Workflow for all Pacific Requests. To initiate the workflow,…" at bounding box center [146, 155] width 191 height 27
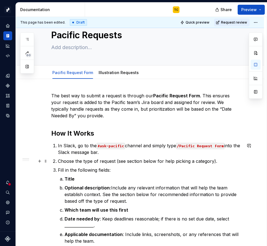
click at [59, 160] on p "Choose the type of request (see section below for help picking a category)." at bounding box center [150, 161] width 184 height 7
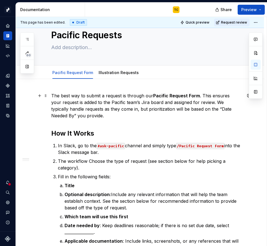
click at [198, 97] on strong "Pacific Request Form" at bounding box center [176, 96] width 47 height 6
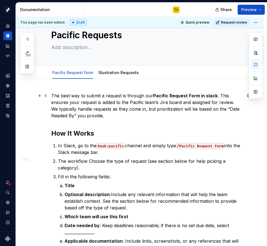
click at [206, 96] on strong "Pacific Request Form in slack" at bounding box center [185, 96] width 65 height 6
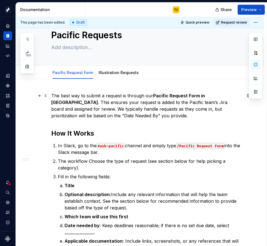
drag, startPoint x: 200, startPoint y: 95, endPoint x: 217, endPoint y: 94, distance: 16.7
click at [217, 94] on p "The best way to submit a request is through our Pacific Request Form in [GEOGRA…" at bounding box center [146, 105] width 191 height 27
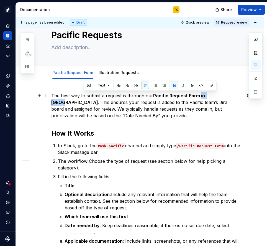
drag, startPoint x: 217, startPoint y: 94, endPoint x: 199, endPoint y: 93, distance: 17.5
click at [199, 93] on p "The best way to submit a request is through our Pacific Request Form in [GEOGRA…" at bounding box center [146, 105] width 191 height 27
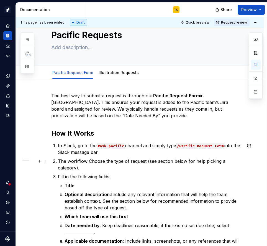
click at [92, 159] on p "The workflow Choose the type of request (see section below for help picking a c…" at bounding box center [150, 164] width 184 height 13
click at [88, 161] on p "The workflow Choose the type of request (see section below for help picking a c…" at bounding box center [150, 164] width 184 height 13
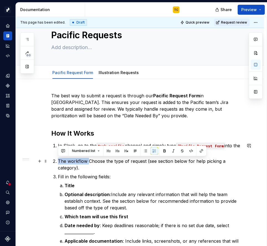
drag, startPoint x: 88, startPoint y: 161, endPoint x: 58, endPoint y: 161, distance: 30.2
click at [58, 161] on li "The workflow Choose the type of request (see section below for help picking a c…" at bounding box center [150, 164] width 184 height 13
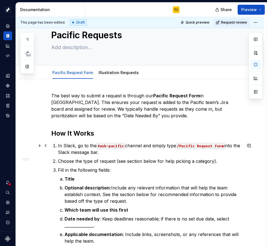
click at [109, 153] on p "In Slack, go to the #ask-pacific channel and simply type /Pacific Request Form …" at bounding box center [150, 148] width 184 height 13
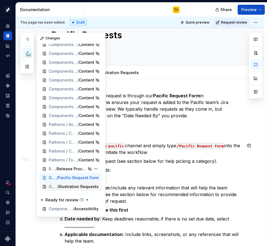
scroll to position [388, 0]
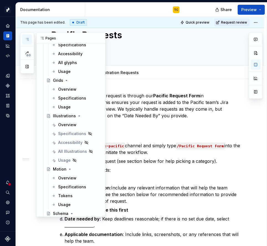
click at [27, 38] on icon "button" at bounding box center [27, 39] width 4 height 4
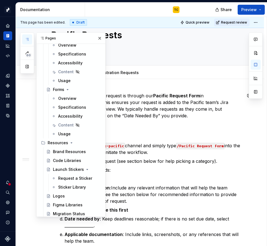
scroll to position [3408, 0]
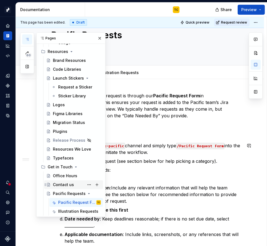
click at [58, 183] on div "Contact us" at bounding box center [63, 185] width 21 height 6
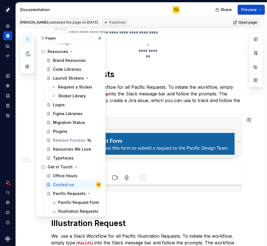
scroll to position [161, 0]
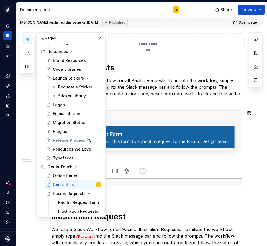
click at [164, 143] on img at bounding box center [147, 148] width 190 height 74
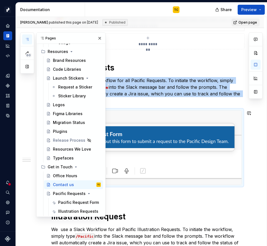
copy p "We now use a Slack Workflow for all Pacific Requests. To initiate the workflow,…"
click at [62, 203] on div "Pacific Request Form" at bounding box center [71, 203] width 26 height 6
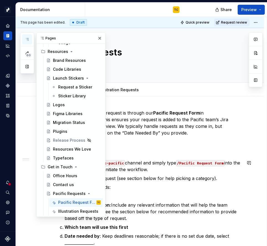
click at [160, 159] on p "In Slack, go to the #ask-pacific channel and simply type /Pacific Request Form …" at bounding box center [150, 165] width 184 height 13
click at [98, 40] on button "button" at bounding box center [100, 38] width 8 height 8
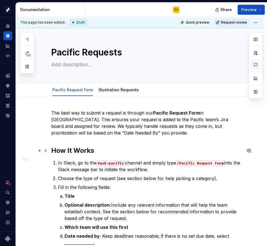
click at [111, 150] on h2 "How It Works" at bounding box center [146, 150] width 191 height 9
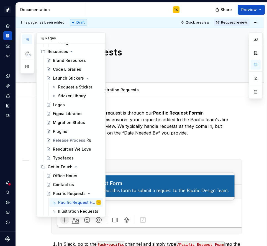
click at [28, 40] on icon "button" at bounding box center [27, 39] width 4 height 4
click at [62, 186] on div "Contact us" at bounding box center [63, 185] width 21 height 6
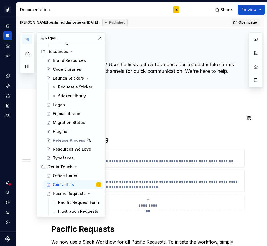
click at [102, 38] on button "button" at bounding box center [100, 38] width 8 height 8
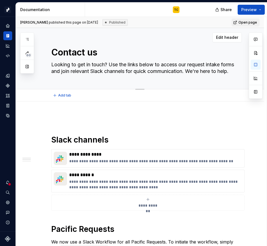
click at [110, 64] on textarea "Looking to get in touch? Use the links below to access our request intake forms…" at bounding box center [145, 68] width 191 height 16
drag, startPoint x: 109, startPoint y: 64, endPoint x: 234, endPoint y: 72, distance: 125.1
click at [234, 72] on textarea "Looking to get in touch? Use the links below to access our request intake forms…" at bounding box center [145, 68] width 191 height 16
click at [203, 60] on textarea "Looking to get in touch? Use the links below to access our request intake forms…" at bounding box center [145, 68] width 191 height 16
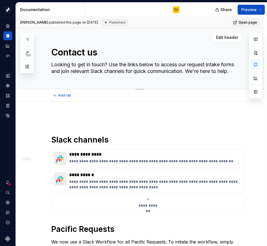
click at [203, 60] on textarea "Looking to get in touch? Use the links below to access our request intake forms…" at bounding box center [145, 68] width 191 height 16
click at [196, 68] on textarea "Looking to get in touch? Use the links below to access our request intake forms…" at bounding box center [145, 68] width 191 height 16
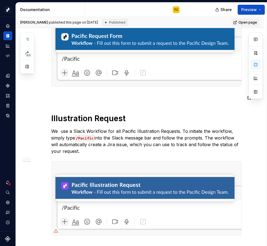
scroll to position [316, 0]
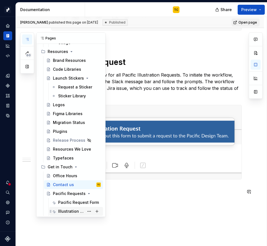
click at [59, 212] on div "Illustration Requests" at bounding box center [71, 212] width 26 height 6
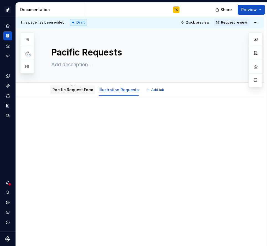
click at [67, 90] on link "Pacific Request Form" at bounding box center [72, 89] width 41 height 5
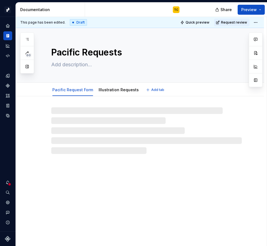
click at [72, 65] on textarea at bounding box center [145, 64] width 191 height 9
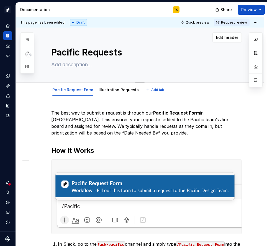
click at [69, 63] on textarea at bounding box center [145, 64] width 191 height 9
paste textarea "Looking to get in touch? Use the links below to access our request intake forms…"
type textarea "*"
type textarea "Looking to get in touch? Use the links below to access our request intake forms…"
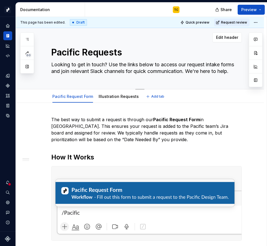
drag, startPoint x: 106, startPoint y: 64, endPoint x: 78, endPoint y: 64, distance: 28.3
click at [78, 64] on textarea "Looking to get in touch? Use the links below to access our request intake forms…" at bounding box center [145, 68] width 191 height 16
type textarea "*"
type textarea "Looking to s? Use the links below to access our request intake forms and join r…"
type textarea "*"
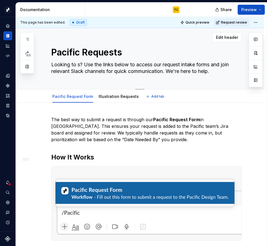
type textarea "Looking to su? Use the links below to access our request intake forms and join …"
type textarea "*"
type textarea "Looking to sub? Use the links below to access our request intake forms and join…"
type textarea "*"
type textarea "Looking to subm? Use the links below to access our request intake forms and joi…"
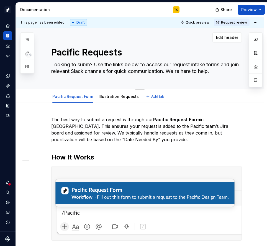
type textarea "*"
type textarea "Looking to submi? Use the links below to access our request intake forms and jo…"
type textarea "*"
type textarea "Looking to submit ? Use the links below to access our request intake forms and …"
type textarea "*"
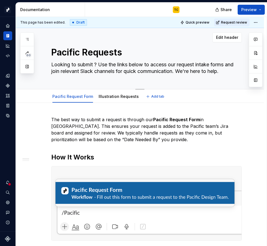
type textarea "Looking to submit a? Use the links below to access our request intake forms and…"
type textarea "*"
type textarea "Looking to submit a ? Use the links below to access our request intake forms an…"
type textarea "*"
type textarea "Looking to submit a r? Use the links below to access our request intake forms a…"
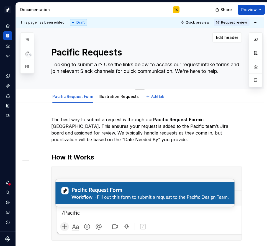
type textarea "*"
type textarea "Looking to submit a re? Use the links below to access our request intake forms …"
type textarea "*"
type textarea "Looking to submit a req? Use the links below to access our request intake forms…"
type textarea "*"
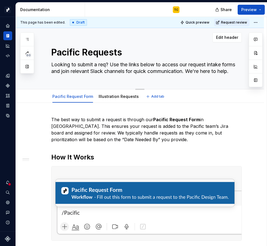
type textarea "Looking to submit a requ? Use the links below to access our request intake form…"
type textarea "*"
type textarea "Looking to submit a reque? Use the links below to access our request intake for…"
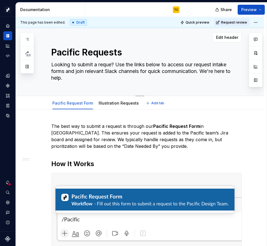
type textarea "*"
type textarea "Looking to submit a reques? Use the links below to access our request intake fo…"
type textarea "*"
type textarea "Looking to submit a request? Use the links below to access our request intake f…"
drag, startPoint x: 141, startPoint y: 64, endPoint x: 201, endPoint y: 75, distance: 61.0
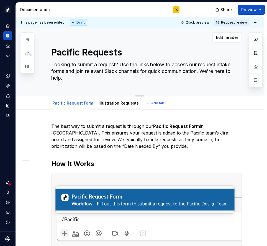
click at [201, 76] on textarea "Looking to submit a request? Use the links below to access our request intake f…" at bounding box center [145, 71] width 191 height 22
type textarea "*"
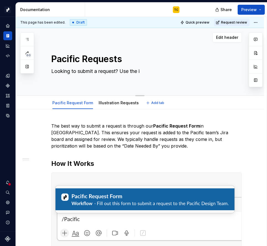
type textarea "Looking to submit a request? Use the in"
type textarea "*"
type textarea "Looking to submit a request? Use the ins"
type textarea "*"
type textarea "Looking to submit a request? Use the inst"
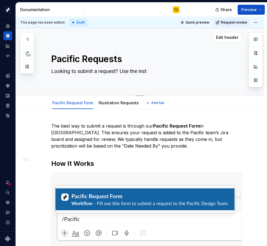
type textarea "*"
type textarea "Looking to submit a request? Use the instr"
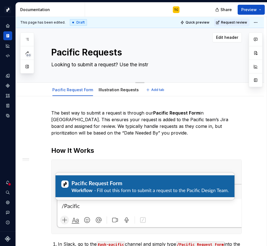
type textarea "*"
type textarea "Looking to submit a request? Use the instru"
type textarea "*"
type textarea "Looking to submit a request? Use the instruc"
type textarea "*"
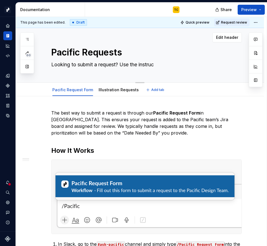
type textarea "Looking to submit a request? Use the instruct"
type textarea "*"
type textarea "Looking to submit a request? Use the instructi"
type textarea "*"
type textarea "Looking to submit a request? Use the instructio"
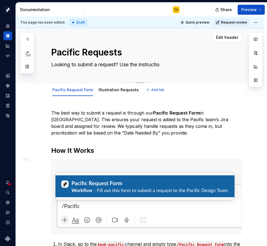
type textarea "*"
type textarea "Looking to submit a request? Use the instruction"
type textarea "*"
type textarea "Looking to submit a request? Use the instructions"
type textarea "*"
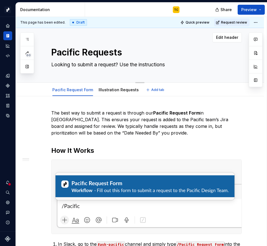
type textarea "Looking to submit a request? Use the instructions b"
type textarea "*"
type textarea "Looking to submit a request? Use the instructions be"
type textarea "*"
type textarea "Looking to submit a request? Use the instructions bel"
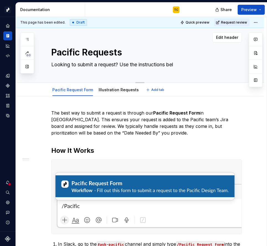
type textarea "*"
type textarea "Looking to submit a request? Use the instructions below"
type textarea "*"
type textarea "Looking to submit a request? Use the instructions below"
type textarea "*"
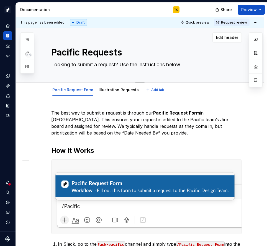
type textarea "Looking to submit a request? Use the instructions below t"
type textarea "*"
type textarea "Looking to submit a request? Use the instructions below to"
type textarea "*"
type textarea "Looking to submit a request? Use the instructions below to g"
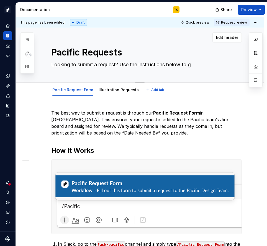
type textarea "*"
type textarea "Looking to submit a request? Use the instructions below to ge"
type textarea "*"
type textarea "Looking to submit a request? Use the instructions below to get"
type textarea "*"
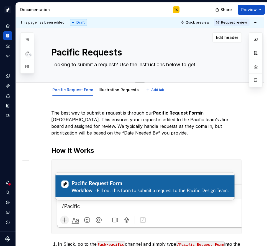
type textarea "Looking to submit a request? Use the instructions below to get y"
type textarea "*"
type textarea "Looking to submit a request? Use the instructions below to get yo"
type textarea "*"
type textarea "Looking to submit a request? Use the instructions below to get you"
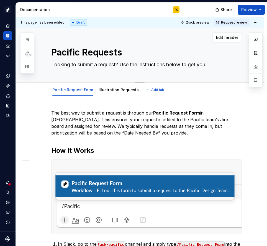
type textarea "*"
type textarea "Looking to submit a request? Use the instructions below to get your"
type textarea "*"
type textarea "Looking to submit a request? Use the instructions below to get your"
type textarea "*"
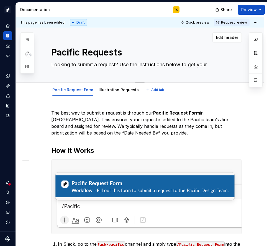
type textarea "Looking to submit a request? Use the instructions below to get your r"
type textarea "*"
type textarea "Looking to submit a request? Use the instructions below to get your re"
type textarea "*"
type textarea "Looking to submit a request? Use the instructions below to get your req"
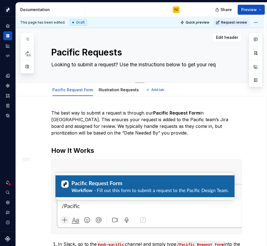
type textarea "*"
type textarea "Looking to submit a request? Use the instructions below to get your requ"
type textarea "*"
type textarea "Looking to submit a request? Use the instructions below to get your reque"
type textarea "*"
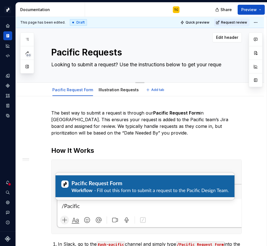
type textarea "Looking to submit a request? Use the instructions below to get your reques"
type textarea "*"
type textarea "Looking to submit a request? Use the instructions below to get your request"
type textarea "*"
type textarea "Looking to submit a request? Use the instructions below to get your requests"
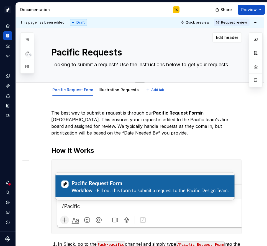
type textarea "*"
type textarea "Looking to submit a request? Use the instructions below to get your requests"
type textarea "*"
type textarea "Looking to submit a request? Use the instructions below to get your requests s"
type textarea "*"
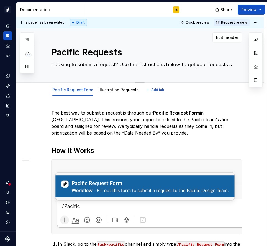
type textarea "Looking to submit a request? Use the instructions below to get your requests su"
type textarea "*"
type textarea "Looking to submit a request? Use the instructions below to get your requests sub"
type textarea "*"
type textarea "Looking to submit a request? Use the instructions below to get your requests su…"
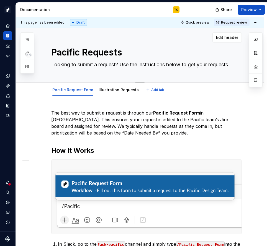
type textarea "*"
type textarea "Looking to submit a request? Use the instructions below to get your requests su…"
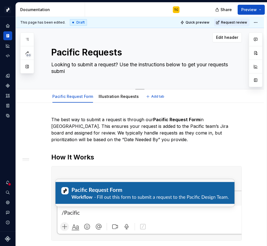
type textarea "*"
type textarea "Looking to submit a request? Use the instructions below to get your requests su…"
type textarea "*"
type textarea "Looking to submit a request? Use the instructions below to get your requests su…"
type textarea "*"
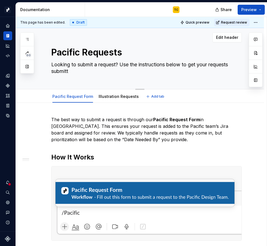
type textarea "Looking to submit a request? Use the instructions below to get your requests su…"
type textarea "*"
type textarea "Looking to submit a request? Use the instructions below to get your requests su…"
type textarea "*"
type textarea "Looking to submit a request? Use the instructions below to get your requests su…"
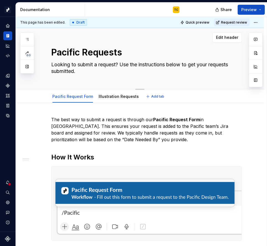
click at [99, 65] on textarea "Looking to submit a request? Use the instructions below to get your requests su…" at bounding box center [145, 68] width 191 height 16
type textarea "*"
type textarea "Looking to submit a Prequest? Use the instructions below to get your requests s…"
type textarea "*"
type textarea "Looking to submit a Parequest? Use the instructions below to get your requests …"
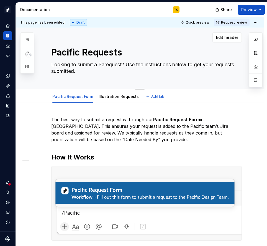
type textarea "*"
type textarea "Looking to submit a Pacrequest? Use the instructions below to get your requests…"
type textarea "*"
type textarea "Looking to submit a Pacirequest? Use the instructions below to get your request…"
type textarea "*"
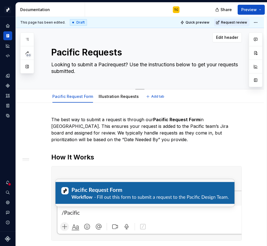
type textarea "Looking to submit a Pacifrequest? Use the instructions below to get your reques…"
type textarea "*"
type textarea "Looking to submit a Pacifirequest? Use the instructions below to get your reque…"
type textarea "*"
type textarea "Looking to submit a Pacificrequest? Use the instructions below to get your requ…"
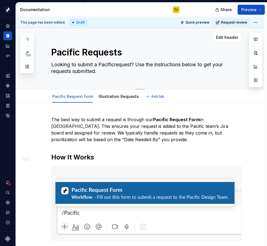
type textarea "*"
type textarea "Looking to submit a Pacific request? Use the instructions below to get your req…"
type textarea "*"
click at [133, 73] on textarea "Looking to submit a Pacific request? Use the instructions below to get your req…" at bounding box center [145, 68] width 191 height 16
type textarea "Looking to submit a Pacific request? Use the instructions below to get your req…"
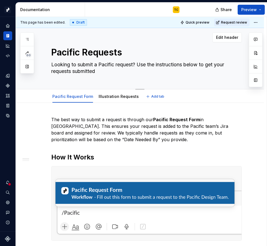
type textarea "*"
type textarea "Looking to submit a Pacific request? Use the instructions below to get your req…"
type textarea "*"
type textarea "Looking to submit a Pacific request? Use the instructions below to get your req…"
type textarea "*"
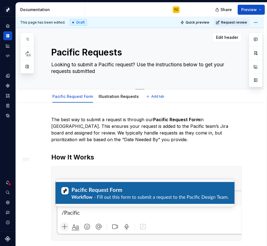
type textarea "Looking to submit a Pacific request? Use the instructions below to get your req…"
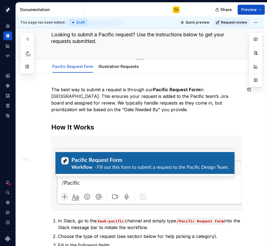
scroll to position [16, 0]
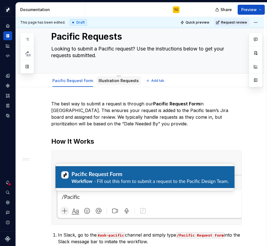
type textarea "*"
type textarea "Looking to submit a Pacific request? Use the instructions below to get your req…"
click at [111, 82] on link "Illustration Requests" at bounding box center [119, 80] width 40 height 5
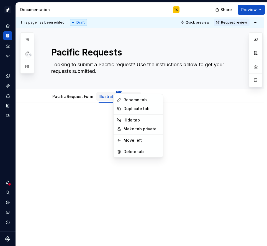
click at [114, 93] on html "Pacific TC Design system data Documentation TC Share Preview 60 Pages Add Acces…" at bounding box center [133, 123] width 267 height 246
click at [30, 35] on div "60 Pages Add Accessibility guide for tree Page tree. Navigate the tree with the…" at bounding box center [27, 52] width 14 height 41
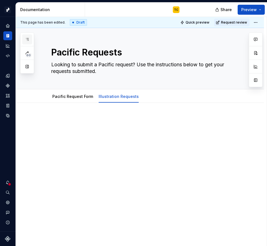
click at [29, 40] on icon "button" at bounding box center [27, 39] width 4 height 4
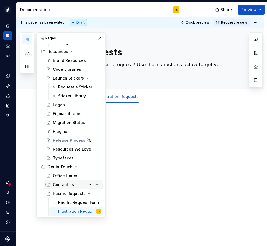
click at [60, 184] on div "Contact us" at bounding box center [63, 185] width 21 height 6
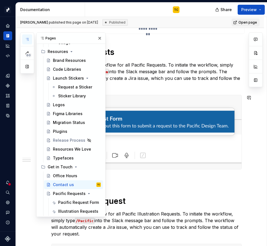
click at [133, 215] on p "We use a Slack Workflow for all Pacific Illustration Requests. To initiate the …" at bounding box center [146, 224] width 191 height 27
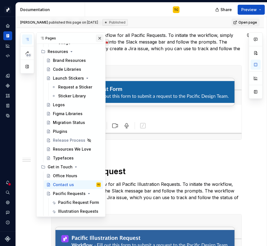
click at [102, 39] on button "button" at bounding box center [100, 38] width 8 height 8
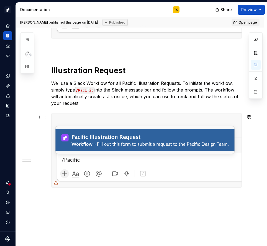
scroll to position [322, 0]
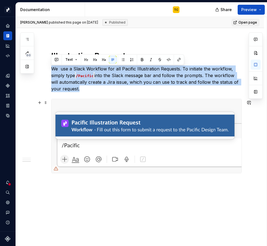
drag, startPoint x: 52, startPoint y: 70, endPoint x: 125, endPoint y: 155, distance: 111.9
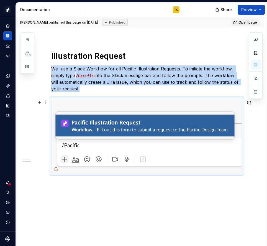
click at [101, 135] on img at bounding box center [147, 136] width 190 height 74
copy p "We use a Slack Workflow for all Pacific Illustration Requests. To initiate the …"
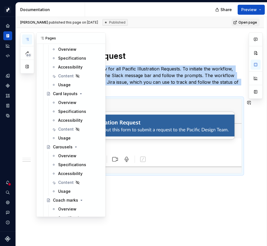
scroll to position [3408, 0]
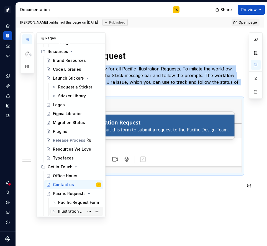
click at [66, 211] on div "Illustration Requests" at bounding box center [71, 212] width 26 height 6
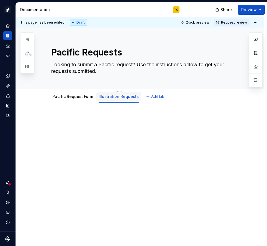
click at [118, 97] on link "Illustration Requests" at bounding box center [119, 96] width 40 height 5
click at [129, 96] on link "Illustration Requests" at bounding box center [119, 96] width 40 height 5
click at [116, 92] on html "Pacific TC Design system data Documentation TC Share Preview 60 Pages Add Acces…" at bounding box center [133, 123] width 267 height 246
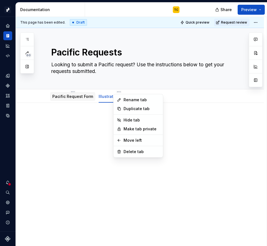
click at [82, 91] on html "Pacific TC Design system data Documentation TC Share Preview 60 Pages Add Acces…" at bounding box center [133, 123] width 267 height 246
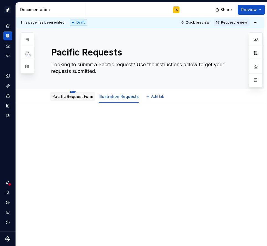
click at [72, 92] on html "Pacific TC Design system data Documentation TC Share Preview 60 Pages Add Acces…" at bounding box center [133, 123] width 267 height 246
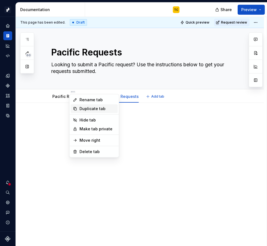
click at [91, 109] on div "Duplicate tab" at bounding box center [98, 109] width 36 height 6
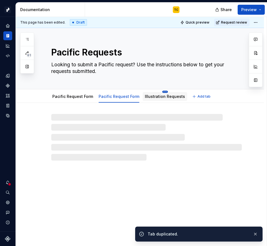
click at [161, 92] on html "Pacific TC Design system data Documentation TC Share Preview 61 Pages Add Acces…" at bounding box center [133, 123] width 267 height 246
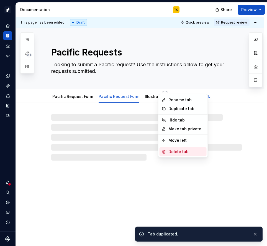
click at [171, 150] on div "Delete tab" at bounding box center [187, 152] width 36 height 6
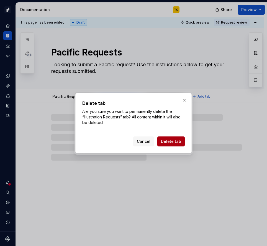
click at [170, 142] on span "Delete tab" at bounding box center [171, 142] width 20 height 6
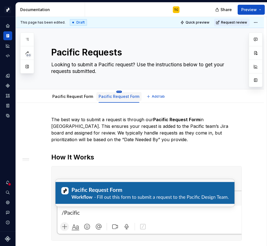
click at [117, 92] on html "Pacific TC Design system data Documentation TC Share Preview 60 Pages Add Acces…" at bounding box center [133, 123] width 267 height 246
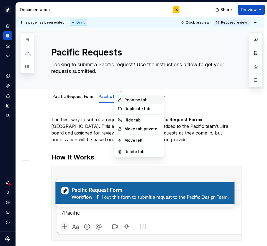
click at [126, 99] on div "Rename tab" at bounding box center [143, 100] width 36 height 6
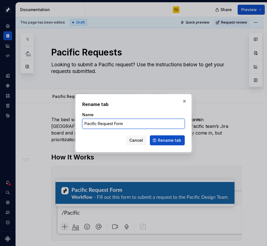
type textarea "*"
click at [97, 123] on input "Pacific Request Form" at bounding box center [133, 124] width 103 height 10
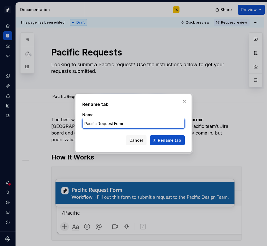
click at [91, 123] on input "Pacific Request Form" at bounding box center [133, 124] width 103 height 10
type input "Illustration Request Form"
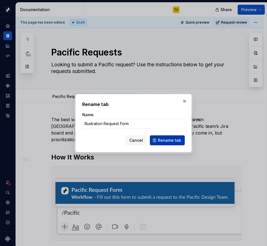
click at [171, 138] on span "Rename tab" at bounding box center [169, 141] width 23 height 6
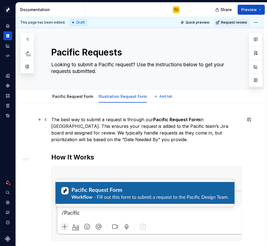
click at [109, 128] on p "The best way to submit a request is through our Pacific Request Form in [GEOGRA…" at bounding box center [146, 129] width 191 height 27
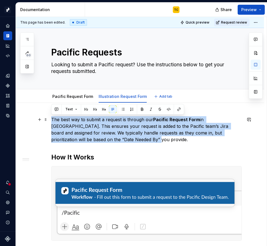
click at [109, 128] on p "The best way to submit a request is through our Pacific Request Form in [GEOGRA…" at bounding box center [146, 129] width 191 height 27
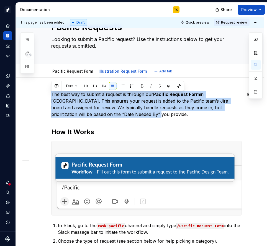
scroll to position [26, 0]
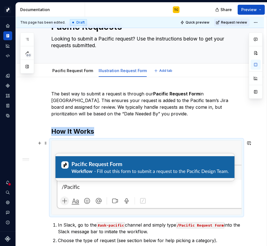
click at [91, 152] on img at bounding box center [147, 178] width 190 height 74
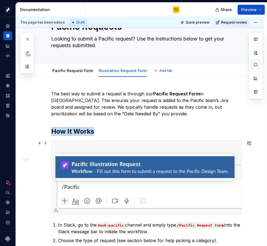
click at [82, 155] on img at bounding box center [147, 178] width 190 height 74
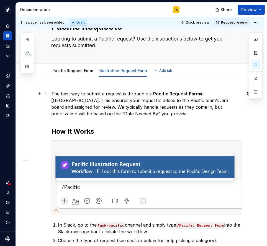
click at [151, 93] on p "The best way to submit a request is through our Pacific Request Form in [GEOGRA…" at bounding box center [146, 103] width 191 height 27
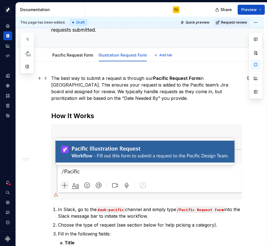
scroll to position [42, 0]
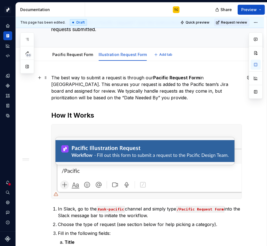
click at [133, 95] on p "The best way to submit a request is through our Pacific Request Form in [GEOGRA…" at bounding box center [146, 87] width 191 height 27
click at [110, 80] on p "The best way to submit a request is through our Pacific Request Form in [GEOGRA…" at bounding box center [146, 87] width 191 height 27
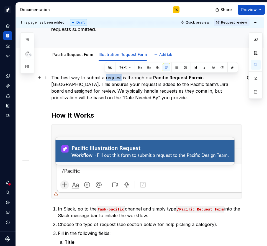
click at [110, 80] on p "The best way to submit a request is through our Pacific Request Form in [GEOGRA…" at bounding box center [146, 87] width 191 height 27
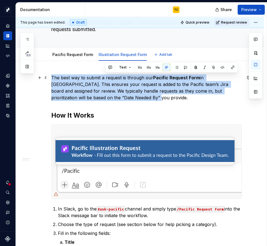
click at [110, 80] on p "The best way to submit a request is through our Pacific Request Form in [GEOGRA…" at bounding box center [146, 87] width 191 height 27
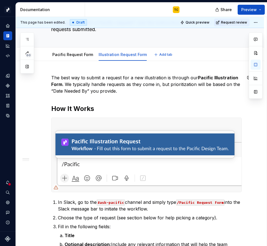
click at [118, 88] on p "The best way to submit a request for a new illustration is through our Pacific …" at bounding box center [146, 84] width 191 height 20
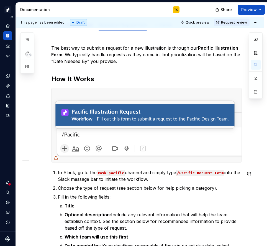
scroll to position [151, 0]
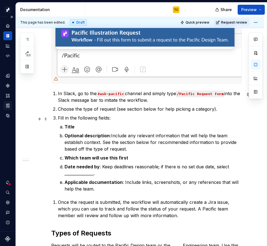
type textarea "*"
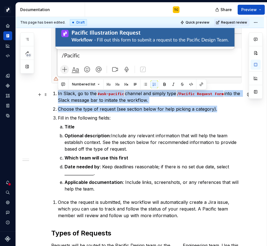
drag, startPoint x: 222, startPoint y: 108, endPoint x: 55, endPoint y: 96, distance: 168.3
click at [58, 96] on ol "In Slack, go to the #ask-pacific channel and simply type /Pacific Request Form …" at bounding box center [150, 141] width 184 height 102
drag, startPoint x: 66, startPoint y: 95, endPoint x: 218, endPoint y: 112, distance: 152.3
click at [218, 112] on ol "In Slack, go to the #ask-pacific channel and simply type /Pacific Request Form …" at bounding box center [150, 141] width 184 height 102
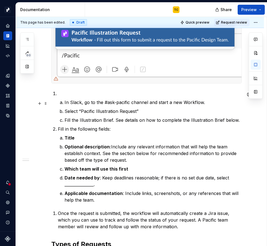
click at [65, 105] on li "In Slack, go to the #ask-pacific channel and start a new Workflow." at bounding box center [153, 102] width 177 height 7
click at [65, 100] on p "In Slack, go to the #ask-pacific channel and start a new Workflow." at bounding box center [153, 102] width 177 height 7
click at [65, 103] on p "In Slack, go to the #ask-pacific channel and start a new Workflow." at bounding box center [153, 102] width 177 height 7
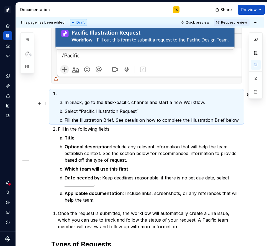
click at [65, 104] on li "In Slack, go to the #ask-pacific channel and start a new Workflow." at bounding box center [153, 102] width 177 height 7
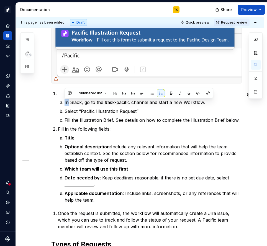
click at [65, 104] on li "In Slack, go to the #ask-pacific channel and start a new Workflow." at bounding box center [153, 102] width 177 height 7
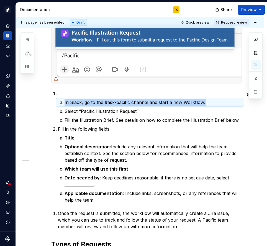
click at [65, 104] on li "In Slack, go to the #ask-pacific channel and start a new Workflow." at bounding box center [153, 102] width 177 height 7
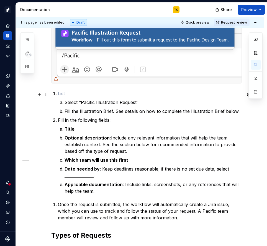
click at [65, 97] on p at bounding box center [150, 93] width 184 height 7
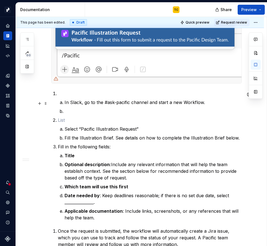
click at [65, 104] on p "In Slack, go to the #ask-pacific channel and start a new Workflow." at bounding box center [153, 102] width 177 height 7
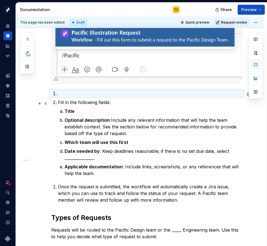
click at [68, 94] on p at bounding box center [150, 93] width 184 height 7
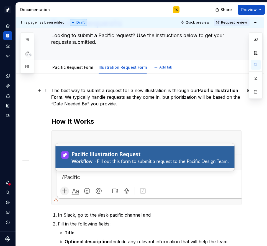
scroll to position [0, 0]
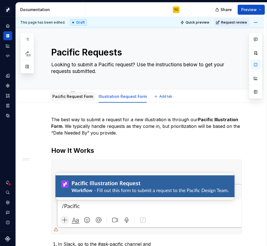
click at [69, 97] on link "Pacific Request Form" at bounding box center [72, 96] width 41 height 5
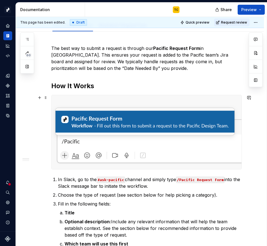
scroll to position [199, 0]
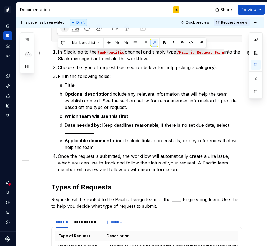
drag, startPoint x: 56, startPoint y: 53, endPoint x: 169, endPoint y: 57, distance: 113.5
click at [169, 57] on li "In Slack, go to the #ask-pacific channel and simply type /Pacific Request Form …" at bounding box center [150, 55] width 184 height 13
copy p "In Slack, go to the #ask-pacific channel and simply type /Pacific Request Form …"
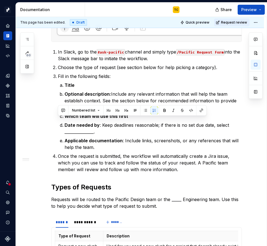
scroll to position [0, 0]
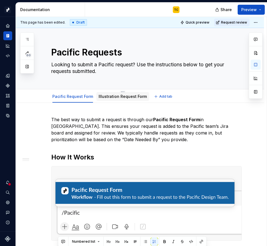
click at [115, 95] on link "Illustration Request Form" at bounding box center [123, 96] width 48 height 5
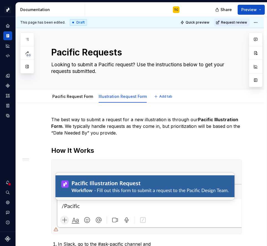
type textarea "*"
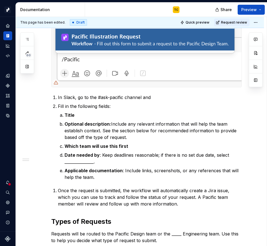
scroll to position [176, 0]
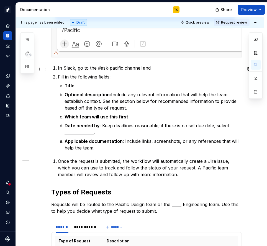
click at [92, 69] on p "In Slack, go to the #ask-pacific channel and" at bounding box center [150, 68] width 184 height 7
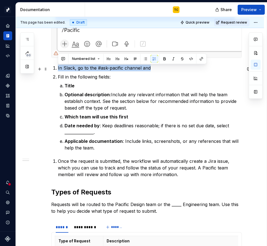
click at [92, 69] on p "In Slack, go to the #ask-pacific channel and" at bounding box center [150, 68] width 184 height 7
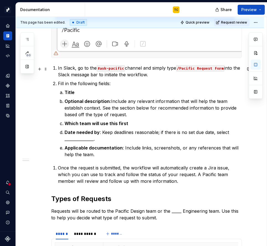
click at [209, 66] on code "/Pacific Request Form" at bounding box center [200, 68] width 48 height 6
click at [226, 69] on code "/Pacific Illustration Form" at bounding box center [142, 71] width 168 height 13
click at [126, 88] on li "Fill in the following fields: Title Optional description: Include any relevant …" at bounding box center [150, 119] width 184 height 78
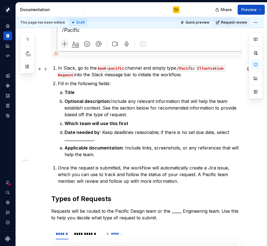
click at [195, 77] on p "In Slack, go to the #ask-pacific channel and simply type /Pacific Illustration …" at bounding box center [150, 71] width 184 height 13
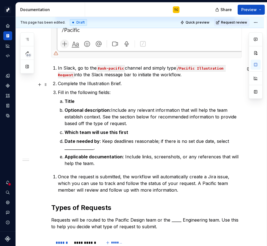
click at [136, 81] on ol "In Slack, go to the #ask-pacific channel and simply type /Pacific Illustration …" at bounding box center [150, 116] width 184 height 102
click at [129, 85] on p "Complete the Illustration Brief." at bounding box center [150, 83] width 184 height 7
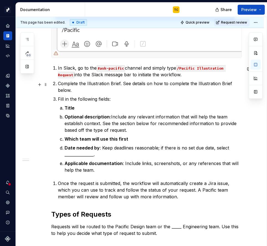
click at [121, 85] on p "Complete the Illustration Brief. See details on how to complete the Illustratio…" at bounding box center [150, 86] width 184 height 13
click at [123, 83] on p "Complete the Illustration Brief on Google Slides. See details on how to complet…" at bounding box center [150, 86] width 184 height 13
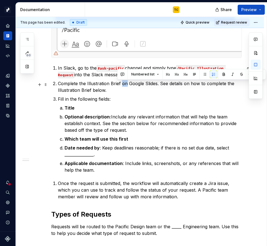
click at [123, 83] on p "Complete the Illustration Brief on Google Slides. See details on how to complet…" at bounding box center [150, 86] width 184 height 13
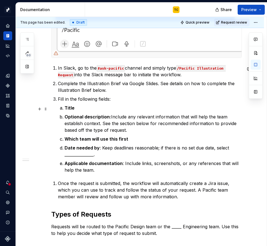
click at [70, 109] on strong "Title" at bounding box center [70, 108] width 10 height 6
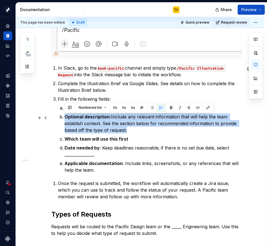
drag, startPoint x: 65, startPoint y: 118, endPoint x: 128, endPoint y: 130, distance: 64.6
click at [128, 130] on p "Optional description: Include any relevant information that will help the team …" at bounding box center [153, 123] width 177 height 20
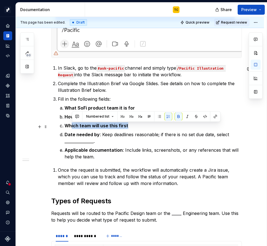
drag, startPoint x: 71, startPoint y: 127, endPoint x: 127, endPoint y: 128, distance: 56.3
click at [127, 128] on p "Which team will use this first" at bounding box center [153, 125] width 177 height 7
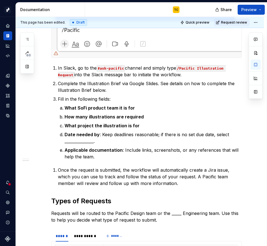
click at [103, 121] on ol "What SoFi product team it is for How many illustrations are required What proje…" at bounding box center [153, 132] width 177 height 55
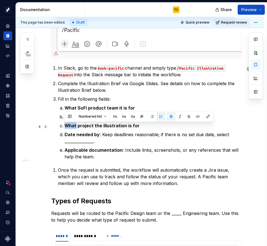
click at [103, 121] on ol "What SoFi product team it is for How many illustrations are required What proje…" at bounding box center [153, 132] width 177 height 55
click at [103, 121] on div "Numbered list" at bounding box center [139, 116] width 149 height 11
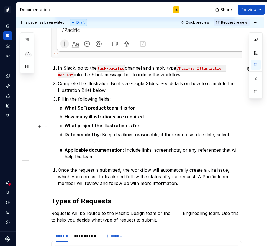
click at [93, 126] on strong "What project the illustration is for" at bounding box center [102, 126] width 75 height 6
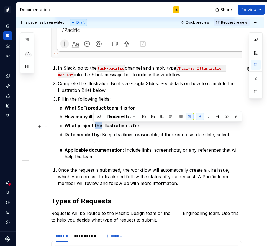
click at [93, 126] on strong "What project the illustration is for" at bounding box center [102, 126] width 75 height 6
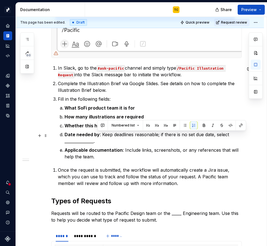
drag, startPoint x: 101, startPoint y: 136, endPoint x: 156, endPoint y: 143, distance: 55.1
click at [156, 143] on p "Date needed by : Keep deadlines reasonable; if there is no set due date, select…" at bounding box center [153, 137] width 177 height 13
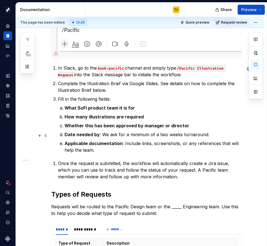
click at [181, 135] on p "Date needed by : We ask for a minimum of a two weeks turnaround." at bounding box center [153, 134] width 177 height 7
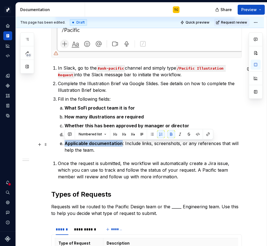
drag, startPoint x: 64, startPoint y: 144, endPoint x: 121, endPoint y: 144, distance: 57.1
click at [121, 144] on li "Applicable documentation : Include links, screenshots, or any references that w…" at bounding box center [153, 146] width 177 height 13
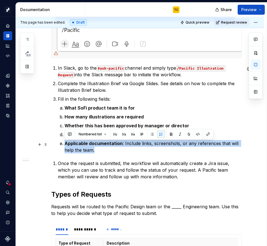
drag, startPoint x: 103, startPoint y: 152, endPoint x: 64, endPoint y: 145, distance: 40.0
click at [65, 145] on li "Applicable documentation : Include links, screenshots, or any references that w…" at bounding box center [153, 146] width 177 height 13
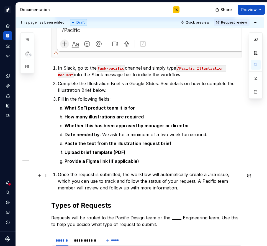
click at [78, 186] on p "Once the request is submitted, the workflow will automatically create a Jira is…" at bounding box center [150, 181] width 184 height 20
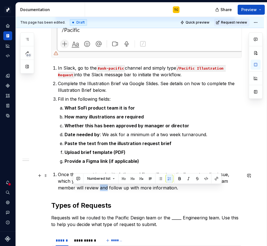
click at [78, 186] on p "Once the request is submitted, the workflow will automatically create a Jira is…" at bounding box center [150, 181] width 184 height 20
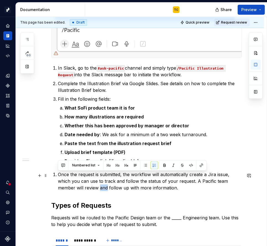
click at [78, 186] on p "Once the request is submitted, the workflow will automatically create a Jira is…" at bounding box center [150, 181] width 184 height 20
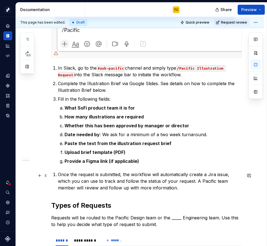
click at [58, 176] on li "Once the request is submitted, the workflow will automatically create a Jira is…" at bounding box center [150, 181] width 184 height 20
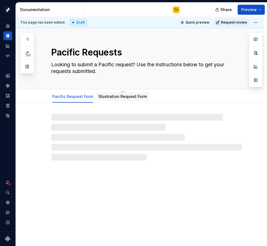
click at [105, 100] on div "Illustration Request Form" at bounding box center [123, 96] width 48 height 7
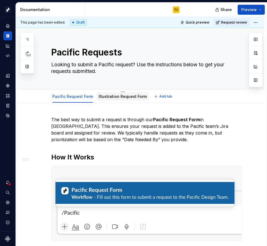
click at [105, 97] on link "Illustration Request Form" at bounding box center [123, 96] width 48 height 5
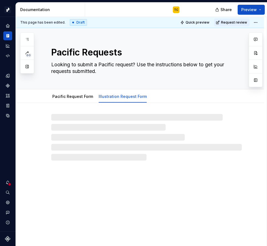
type textarea "*"
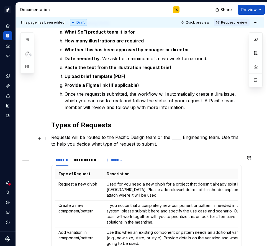
scroll to position [233, 0]
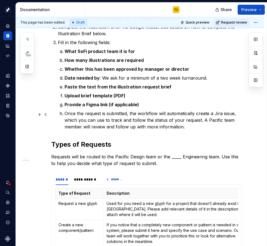
click at [65, 114] on li "Once the request is submitted, the workflow will automatically create a Jira is…" at bounding box center [153, 120] width 177 height 20
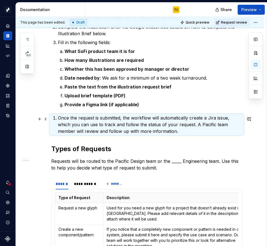
click at [58, 118] on li "Once the request is submitted, the workflow will automatically create a Jira is…" at bounding box center [150, 125] width 184 height 20
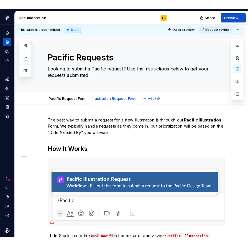
scroll to position [178, 0]
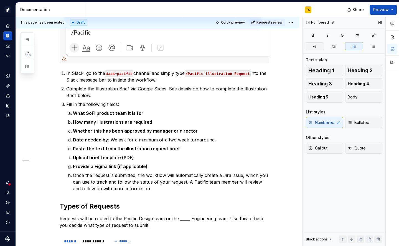
click at [267, 49] on button "button" at bounding box center [315, 46] width 18 height 8
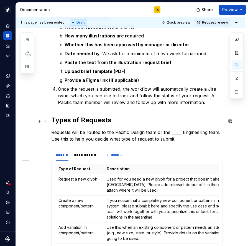
scroll to position [265, 0]
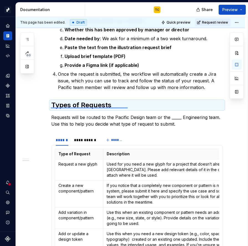
drag, startPoint x: 51, startPoint y: 107, endPoint x: 126, endPoint y: 107, distance: 75.7
click at [127, 107] on div "This page has been edited. Draft Quick preview Request review Pacific Requests …" at bounding box center [132, 131] width 232 height 229
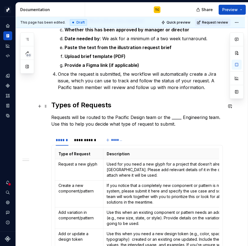
click at [104, 105] on h2 "Types of Requests" at bounding box center [137, 105] width 172 height 9
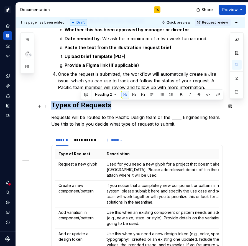
click at [104, 105] on h2 "Types of Requests" at bounding box center [137, 105] width 172 height 9
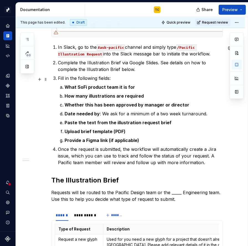
scroll to position [239, 0]
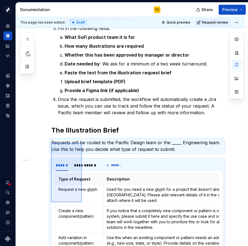
drag, startPoint x: 51, startPoint y: 143, endPoint x: 82, endPoint y: 201, distance: 65.6
click at [82, 201] on div "This page has been edited. Draft Quick preview Request review Pacific Requests …" at bounding box center [132, 131] width 232 height 229
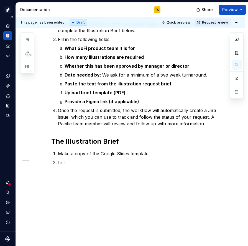
scroll to position [238, 0]
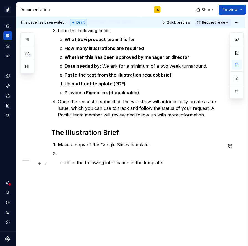
click at [65, 164] on p "Fill in the following information in the template:" at bounding box center [144, 162] width 158 height 7
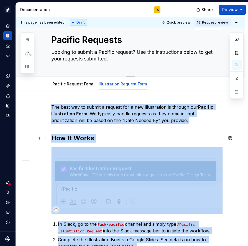
scroll to position [0, 0]
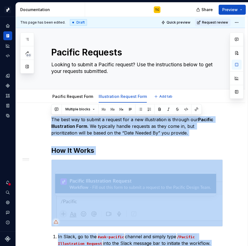
drag, startPoint x: 70, startPoint y: 38, endPoint x: 73, endPoint y: 122, distance: 83.8
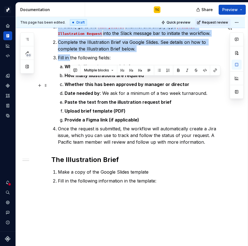
scroll to position [209, 0]
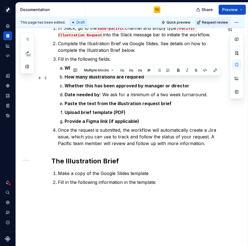
click at [67, 79] on strong "How many illustrations are required" at bounding box center [104, 77] width 79 height 6
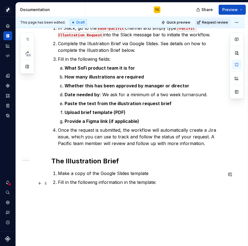
click at [172, 179] on ol "Make a copy of the Google Slides template Fill in the following information in …" at bounding box center [140, 178] width 165 height 16
click at [167, 186] on p "Fill in the following information in the template:" at bounding box center [140, 182] width 165 height 7
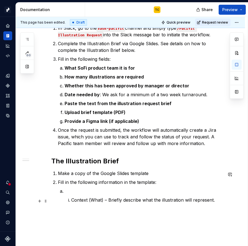
click at [72, 201] on p "Context (What) – Briefly describe what the illustration will represent." at bounding box center [147, 200] width 152 height 7
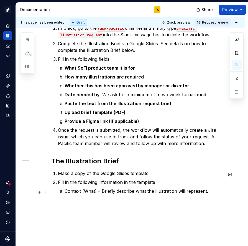
click at [208, 194] on p "Context (What) – Briefly describe what the illustration will represent." at bounding box center [144, 191] width 158 height 7
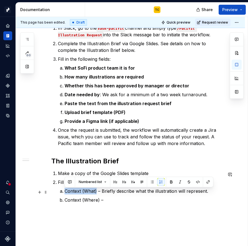
drag, startPoint x: 64, startPoint y: 192, endPoint x: 97, endPoint y: 192, distance: 32.4
click at [97, 192] on p "Context (What) – Briefly describe what the illustration will represent." at bounding box center [144, 191] width 158 height 7
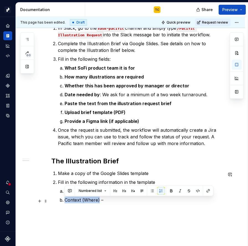
drag, startPoint x: 64, startPoint y: 201, endPoint x: 99, endPoint y: 200, distance: 34.4
click at [98, 200] on li "Context (Where) –" at bounding box center [144, 200] width 158 height 7
click at [115, 202] on p "Context (Where) –" at bounding box center [144, 200] width 158 height 7
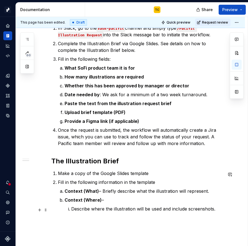
click at [71, 208] on li "Describe where the illustration will be used and include screenshots." at bounding box center [147, 209] width 152 height 7
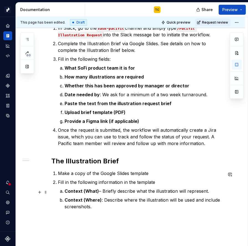
click at [100, 191] on p "Context (What) – Briefly describe what the illustration will represent." at bounding box center [144, 191] width 158 height 7
click at [94, 208] on p "Context (Where) : Describe where the illustration will be used and include scre…" at bounding box center [144, 203] width 158 height 13
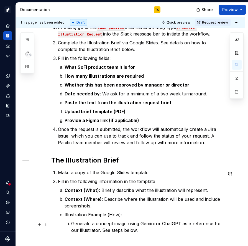
click at [71, 224] on li "Generate a concept image using Gemini or ChatGPT as a reference for our illustr…" at bounding box center [147, 226] width 152 height 13
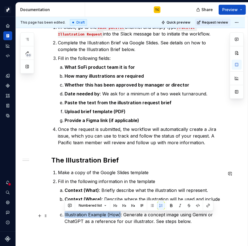
drag, startPoint x: 63, startPoint y: 216, endPoint x: 120, endPoint y: 215, distance: 56.6
click at [120, 215] on li "Illustration Example (How): Generate a concept image using Gemini or ChatGPT as…" at bounding box center [144, 217] width 158 height 13
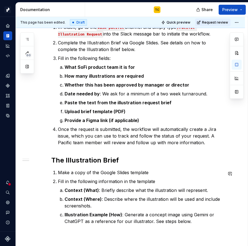
click at [207, 226] on div "The best way to submit a request for a new illustration is through our Pacific …" at bounding box center [137, 69] width 172 height 324
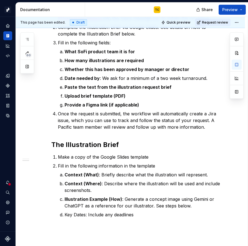
click at [79, 214] on p "Key Dates: Include any deadlines" at bounding box center [144, 214] width 158 height 7
click at [86, 216] on p "Key Dates: Include any deadlines" at bounding box center [144, 214] width 158 height 7
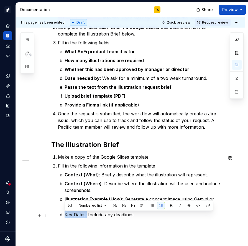
drag, startPoint x: 86, startPoint y: 216, endPoint x: 67, endPoint y: 216, distance: 18.6
click at [67, 216] on p "Key Dates: Include any deadlines" at bounding box center [144, 214] width 158 height 7
click at [86, 214] on strong "Key Dates:" at bounding box center [77, 215] width 24 height 6
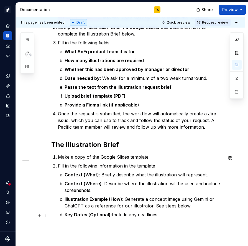
click at [176, 217] on p "Key Dates (Optional): Include any deadlines" at bounding box center [144, 214] width 158 height 7
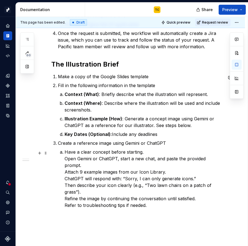
scroll to position [311, 0]
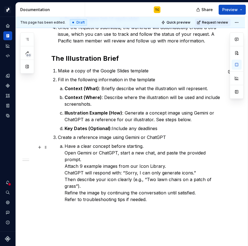
click at [65, 154] on p "Have a clear concept before starting. Open Gemini or ChatGPT, start a new chat,…" at bounding box center [144, 173] width 158 height 60
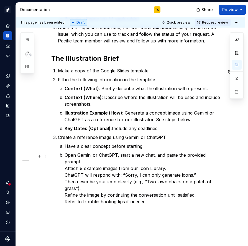
click at [65, 163] on p "Open Gemini or ChatGPT, start a new chat, and paste the provided prompt. Attach…" at bounding box center [144, 178] width 158 height 53
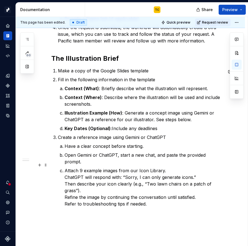
click at [64, 169] on li "Create a reference image using Gemini or ChatGPT Have a clear concept before st…" at bounding box center [140, 170] width 165 height 73
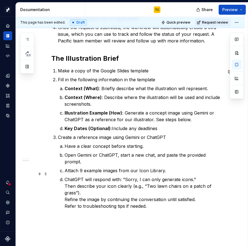
click at [63, 179] on li "Create a reference image using Gemini or ChatGPT Have a clear concept before st…" at bounding box center [140, 171] width 165 height 75
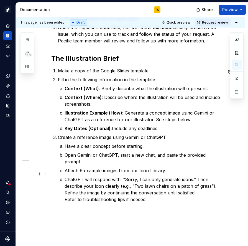
click at [99, 179] on p "ChatGPT will respond with: “Sorry, I can only generate icons.” Then describe yo…" at bounding box center [144, 189] width 158 height 27
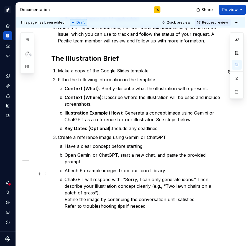
click at [65, 194] on p "ChatGPT will respond with: “Sorry, I can only generate icons.” Then describe yo…" at bounding box center [144, 192] width 158 height 33
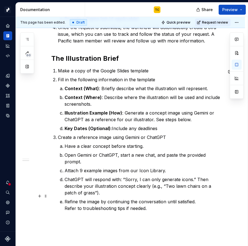
click at [65, 204] on p "Refine the image by continuing the conversation until satisfied. Refer to troub…" at bounding box center [144, 204] width 158 height 13
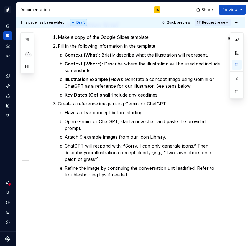
scroll to position [347, 0]
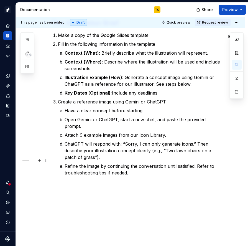
click at [135, 168] on p "Refine the image by continuing the conversation until satisfied. Refer to troub…" at bounding box center [144, 169] width 158 height 13
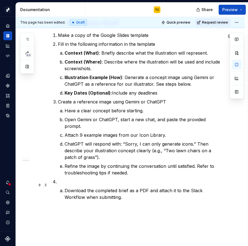
click at [65, 187] on li "Download the completed brief as a PDF and attach it to the Slack Workflow when …" at bounding box center [144, 193] width 158 height 13
click at [66, 187] on p "Download the completed brief as a PDF and attach it to the Slack Workflow when …" at bounding box center [144, 193] width 158 height 13
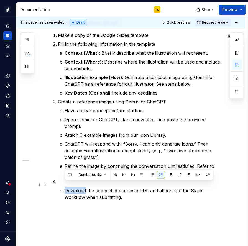
click at [66, 187] on p "Download the completed brief as a PDF and attach it to the Slack Workflow when …" at bounding box center [144, 193] width 158 height 13
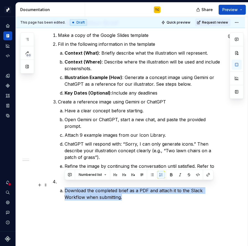
click at [66, 187] on p "Download the completed brief as a PDF and attach it to the Slack Workflow when …" at bounding box center [144, 193] width 158 height 13
drag, startPoint x: 65, startPoint y: 185, endPoint x: 109, endPoint y: 192, distance: 44.6
click at [109, 192] on p "Download the completed brief as a PDF and attach it to the Slack Workflow when …" at bounding box center [144, 193] width 158 height 13
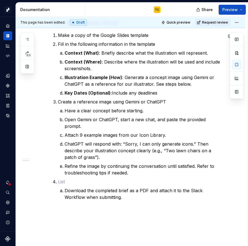
click at [60, 178] on p at bounding box center [140, 181] width 165 height 7
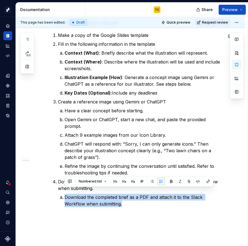
drag, startPoint x: 64, startPoint y: 188, endPoint x: 110, endPoint y: 206, distance: 49.5
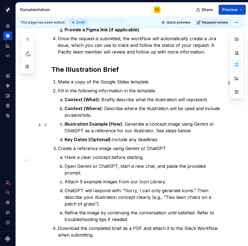
scroll to position [304, 0]
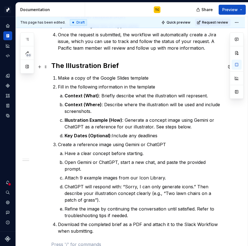
click at [108, 69] on h2 "The Illustration Brief" at bounding box center [137, 65] width 172 height 9
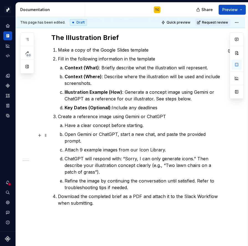
scroll to position [334, 0]
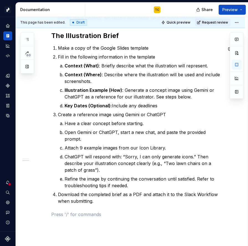
click at [69, 205] on div "The best way to submit a request for a new illustration is through our Pacific …" at bounding box center [137, -1] width 172 height 435
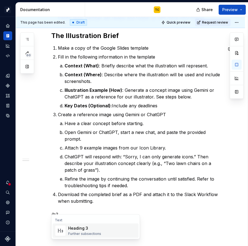
click at [66, 227] on span "Heading 3 Further subsections" at bounding box center [96, 231] width 86 height 14
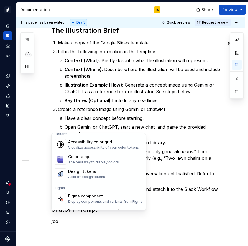
scroll to position [0, 0]
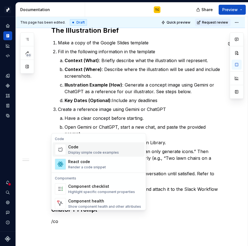
click at [92, 149] on div "Code" at bounding box center [93, 147] width 51 height 6
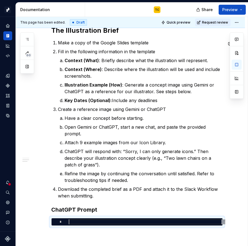
scroll to position [394, 0]
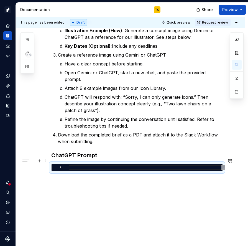
type textarea "*"
type textarea "**********"
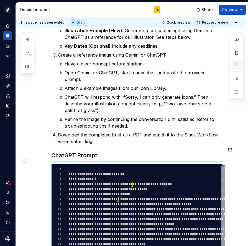
click at [131, 142] on div "The best way to submit a request for a new illustration is through our Pacific …" at bounding box center [137, 12] width 172 height 579
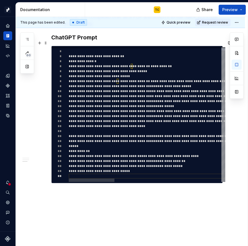
scroll to position [523, 0]
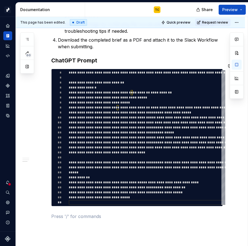
scroll to position [455, 0]
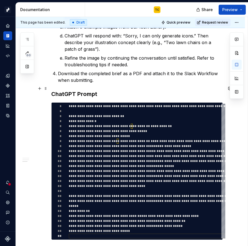
click at [98, 90] on h3 "ChatGPT Prompt" at bounding box center [137, 94] width 172 height 8
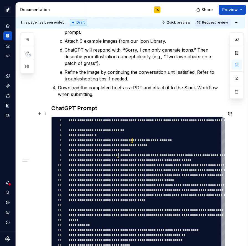
scroll to position [537, 0]
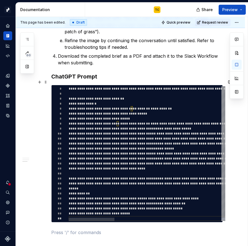
scroll to position [470, 0]
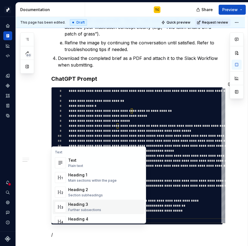
click at [103, 201] on span "Heading 3 Further subsections" at bounding box center [99, 207] width 92 height 14
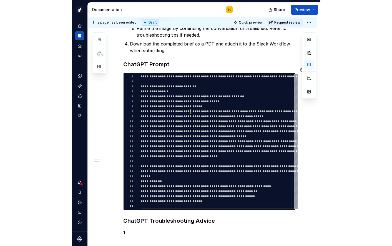
scroll to position [496, 0]
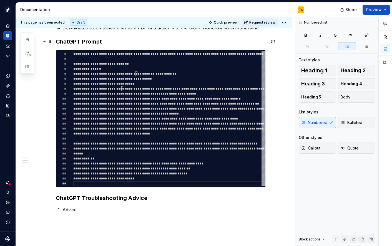
click at [139, 44] on h3 "ChatGPT Prompt" at bounding box center [161, 42] width 210 height 8
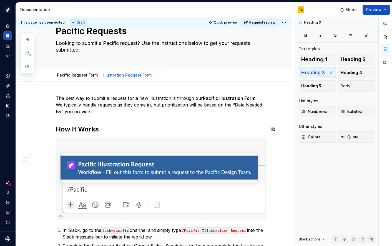
scroll to position [0, 0]
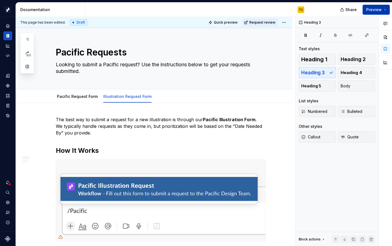
click at [267, 11] on div "Share Preview" at bounding box center [349, 9] width 83 height 14
click at [267, 9] on span "Preview" at bounding box center [374, 10] width 16 height 6
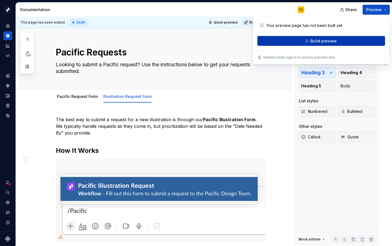
click at [267, 40] on span "Build preview" at bounding box center [323, 41] width 26 height 6
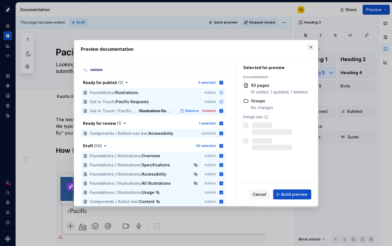
click at [267, 46] on button "button" at bounding box center [311, 47] width 8 height 8
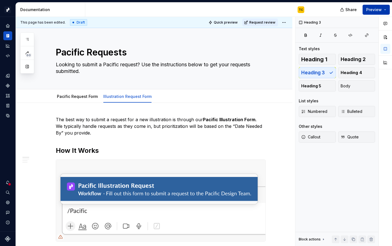
click at [267, 10] on button "Preview" at bounding box center [375, 10] width 27 height 10
click at [215, 71] on textarea "Looking to submit a Pacific request? Use the instructions below to get your req…" at bounding box center [160, 68] width 210 height 16
click at [224, 24] on span "Quick preview" at bounding box center [226, 22] width 24 height 4
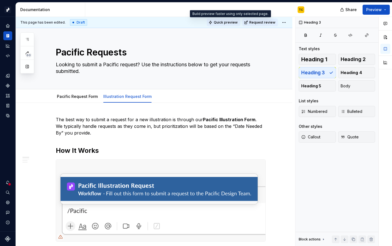
click at [230, 24] on span "Quick preview" at bounding box center [226, 22] width 24 height 4
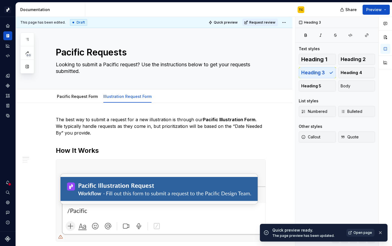
click at [267, 234] on span "Open page" at bounding box center [362, 232] width 19 height 4
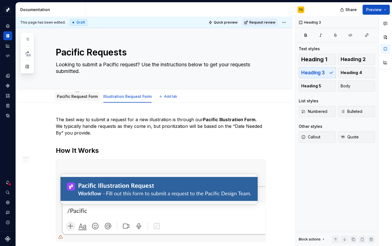
click at [74, 97] on link "Pacific Request Form" at bounding box center [77, 96] width 41 height 5
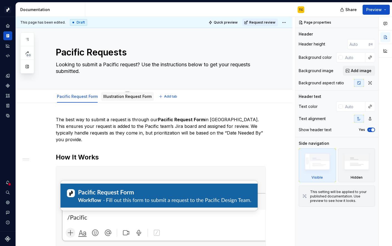
click at [115, 95] on link "Illustration Request Form" at bounding box center [127, 96] width 48 height 5
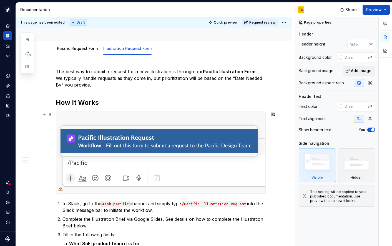
scroll to position [18, 0]
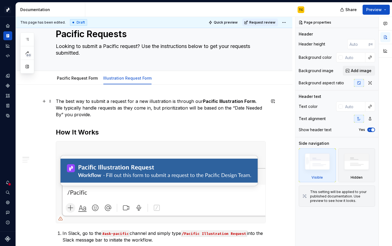
click at [160, 107] on p "The best way to submit a request for a new illustration is through our Pacific …" at bounding box center [161, 108] width 210 height 20
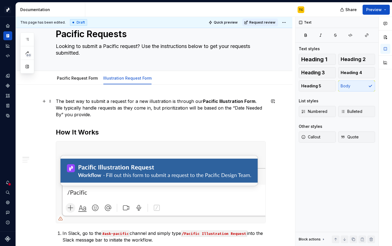
click at [159, 115] on p "The best way to submit a request for a new illustration is through our Pacific …" at bounding box center [161, 108] width 210 height 20
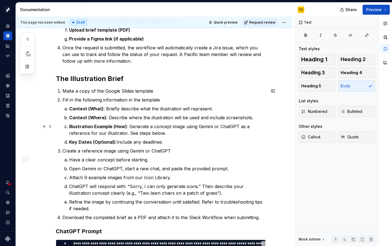
scroll to position [328, 0]
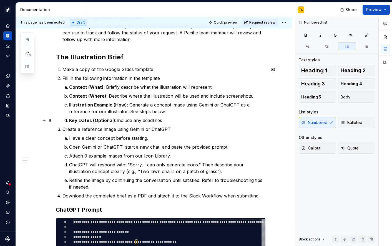
click at [164, 120] on p "Key Dates (Optional): Include any deadlines" at bounding box center [167, 120] width 196 height 7
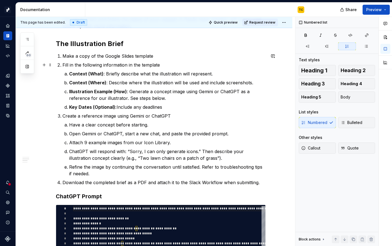
scroll to position [340, 0]
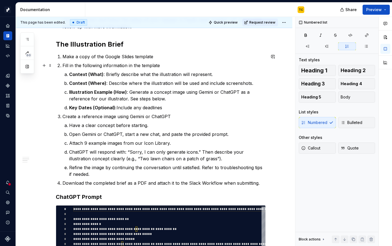
type textarea "*"
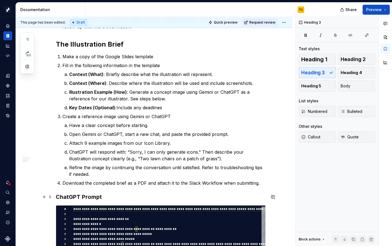
click at [100, 195] on h3 "ChatGPT Prompt" at bounding box center [161, 197] width 210 height 8
click at [107, 195] on h3 "ChatGPT Prompt" at bounding box center [161, 197] width 210 height 8
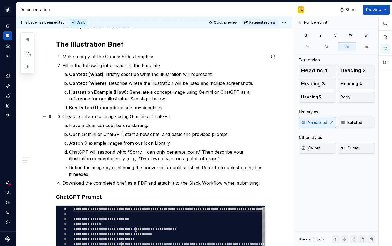
click at [65, 117] on p "Create a reference image using Gemini or ChatGPT" at bounding box center [163, 116] width 203 height 7
click at [64, 116] on p "Create a reference image using Gemini or ChatGPT" at bounding box center [163, 116] width 203 height 7
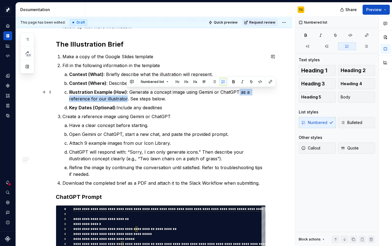
drag, startPoint x: 239, startPoint y: 92, endPoint x: 126, endPoint y: 97, distance: 113.3
click at [126, 97] on p "Illustration Example (How) : Generate a concept image using Gemini or ChatGPT a…" at bounding box center [167, 95] width 196 height 13
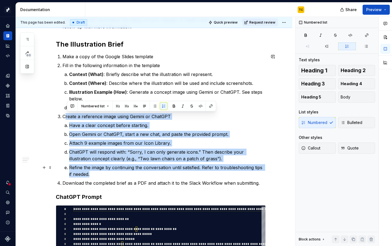
drag, startPoint x: 65, startPoint y: 116, endPoint x: 123, endPoint y: 177, distance: 83.8
click at [123, 177] on li "Create a reference image using Gemini or ChatGPT Have a clear concept before st…" at bounding box center [163, 145] width 203 height 64
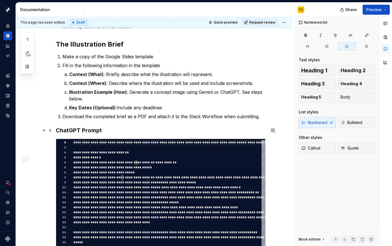
click at [76, 128] on h3 "ChatGPT Prompt" at bounding box center [161, 130] width 210 height 8
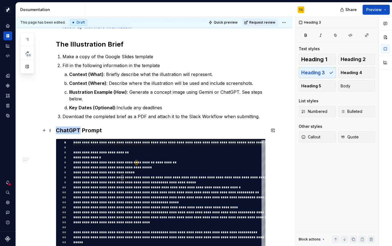
click at [76, 128] on h3 "ChatGPT Prompt" at bounding box center [161, 130] width 210 height 8
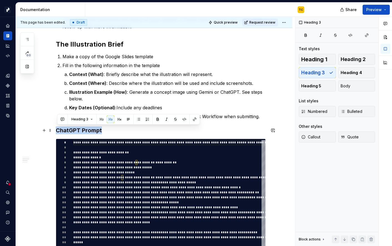
click at [57, 130] on h3 "ChatGPT Prompt" at bounding box center [161, 130] width 210 height 8
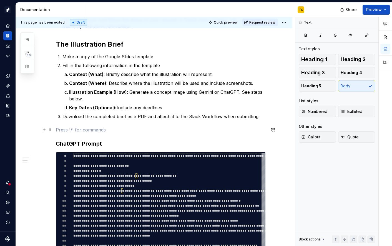
click at [62, 131] on p at bounding box center [161, 129] width 210 height 7
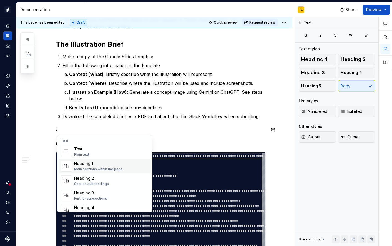
click at [83, 169] on div "Main sections within the page" at bounding box center [98, 169] width 49 height 4
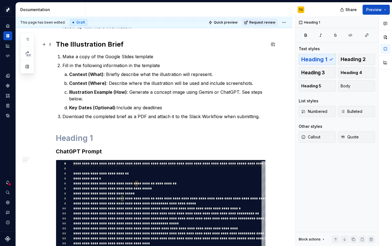
click at [104, 43] on h2 "The Illustration Brief" at bounding box center [161, 44] width 210 height 9
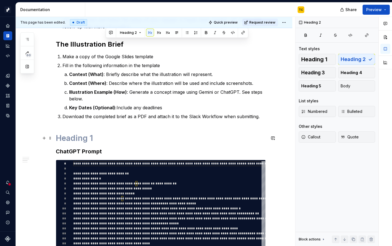
click at [76, 136] on h1 at bounding box center [161, 138] width 210 height 10
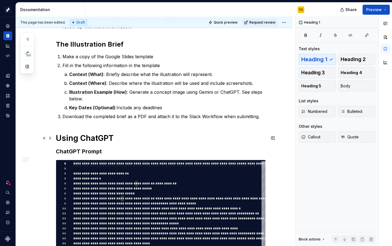
click at [86, 139] on h1 "Using ChatGPT" at bounding box center [161, 138] width 210 height 10
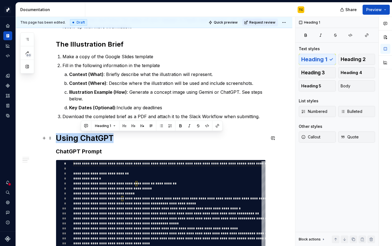
click at [86, 139] on h1 "Using ChatGPT" at bounding box center [161, 138] width 210 height 10
click at [267, 58] on span "Heading 2" at bounding box center [352, 60] width 25 height 6
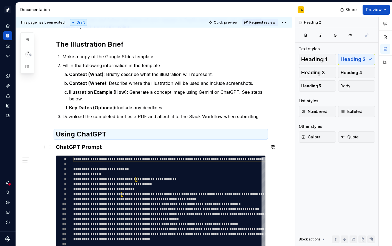
click at [143, 133] on h2 "Using ChatGPT" at bounding box center [161, 134] width 210 height 9
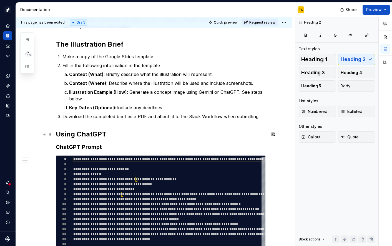
click at [137, 133] on h2 "Using ChatGPT" at bounding box center [161, 134] width 210 height 9
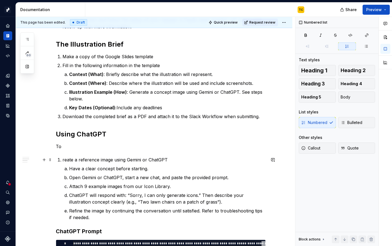
click at [65, 158] on p "reate a reference image using Gemini or ChatGPT" at bounding box center [163, 159] width 203 height 7
click at [65, 157] on p "reate a reference image using Gemini or ChatGPT" at bounding box center [163, 159] width 203 height 7
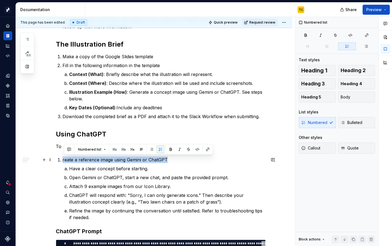
click at [65, 157] on p "reate a reference image using Gemini or ChatGPT" at bounding box center [163, 159] width 203 height 7
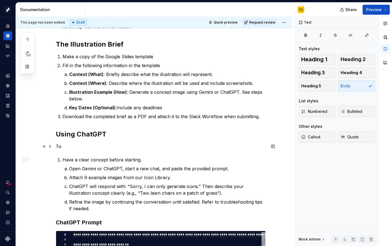
click at [70, 145] on p "To" at bounding box center [161, 146] width 210 height 7
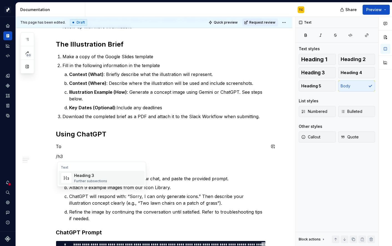
click at [78, 182] on div "Further subsections" at bounding box center [90, 181] width 33 height 4
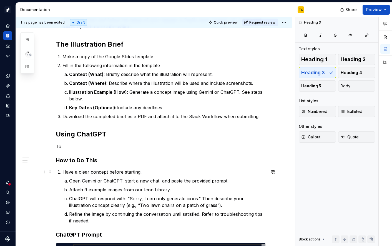
click at [80, 173] on p "Have a clear concept before starting." at bounding box center [163, 172] width 203 height 7
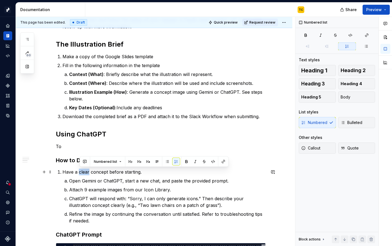
click at [80, 173] on p "Have a clear concept before starting." at bounding box center [163, 172] width 203 height 7
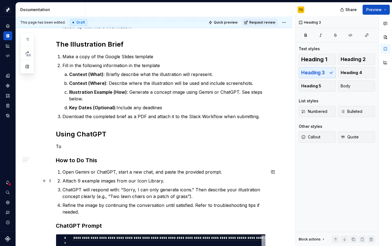
click at [64, 181] on p "Attach 9 example images from our Icon Library." at bounding box center [163, 180] width 203 height 7
click at [99, 159] on h3 "How to Do This" at bounding box center [161, 160] width 210 height 8
click at [84, 147] on p "To" at bounding box center [161, 146] width 210 height 7
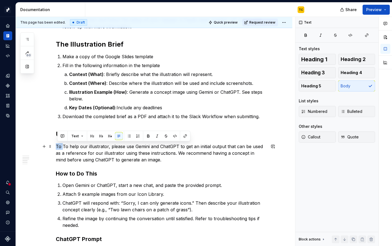
drag, startPoint x: 64, startPoint y: 146, endPoint x: 55, endPoint y: 146, distance: 8.9
click at [55, 146] on div "The best way to submit a request for a new illustration is through our Pacific …" at bounding box center [154, 127] width 276 height 728
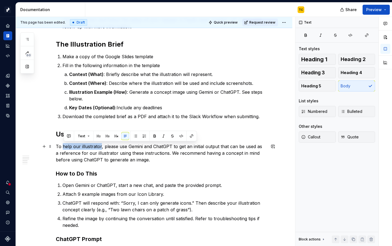
drag, startPoint x: 64, startPoint y: 144, endPoint x: 101, endPoint y: 144, distance: 36.9
click at [101, 144] on p "To help our illustrator, please use Gemini and ChatGPT to get an initial output…" at bounding box center [161, 153] width 210 height 20
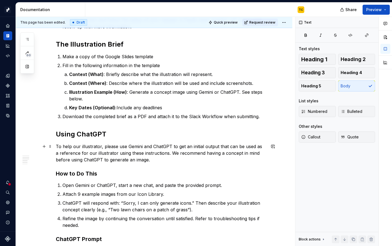
click at [102, 148] on p "To help our illustrator, please use Gemini and ChatGPT to get an initial output…" at bounding box center [161, 153] width 210 height 20
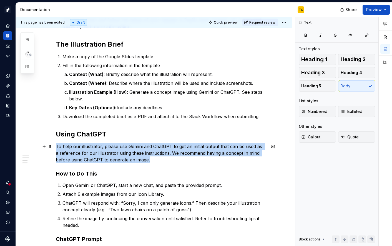
click at [102, 148] on p "To help our illustrator, please use Gemini and ChatGPT to get an initial output…" at bounding box center [161, 153] width 210 height 20
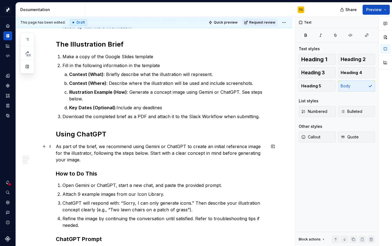
click at [91, 147] on p "As part of the brief, we recommend using Gemini or ChatGPT to create an initial…" at bounding box center [161, 153] width 210 height 20
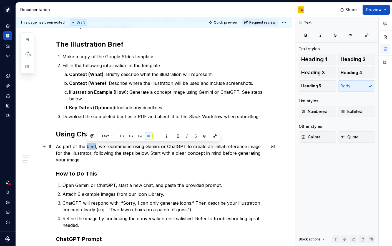
click at [91, 147] on p "As part of the brief, we recommend using Gemini or ChatGPT to create an initial…" at bounding box center [161, 153] width 210 height 20
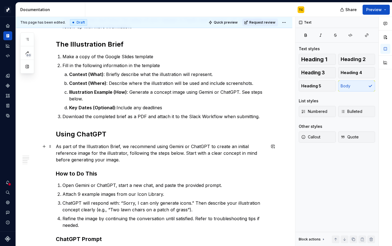
click at [243, 147] on p "As part of the Illustration Brief, we recommend using Gemini or ChatGPT to crea…" at bounding box center [161, 153] width 210 height 20
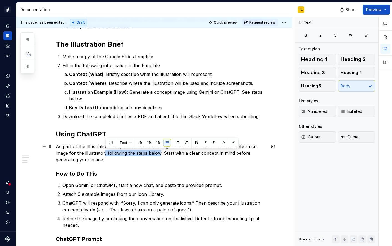
drag, startPoint x: 106, startPoint y: 154, endPoint x: 161, endPoint y: 153, distance: 55.8
click at [161, 153] on p "As part of the Illustration Brief, we recommend using Gemini or ChatGPT to crea…" at bounding box center [161, 153] width 210 height 20
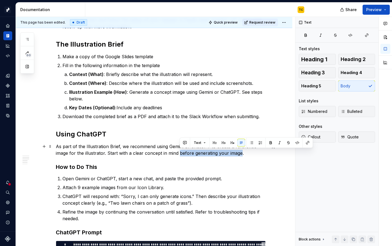
drag, startPoint x: 180, startPoint y: 151, endPoint x: 241, endPoint y: 150, distance: 61.3
click at [241, 150] on p "As part of the Illustration Brief, we recommend using Gemini or ChatGPT to crea…" at bounding box center [161, 149] width 210 height 13
drag, startPoint x: 179, startPoint y: 154, endPoint x: 239, endPoint y: 152, distance: 59.4
click at [239, 152] on p "As part of the Illustration Brief, we recommend using Gemini or ChatGPT to crea…" at bounding box center [161, 149] width 210 height 13
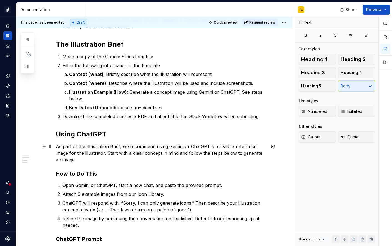
click at [59, 158] on p "As part of the Illustration Brief, we recommend using Gemini or ChatGPT to crea…" at bounding box center [161, 153] width 210 height 20
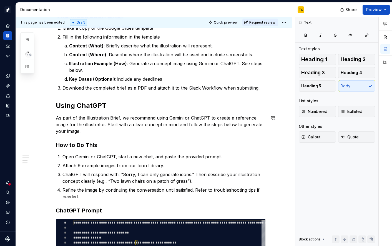
scroll to position [359, 0]
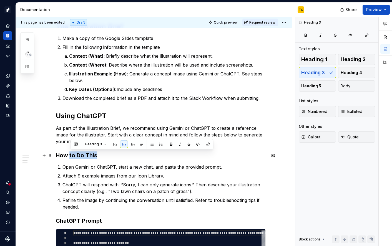
drag, startPoint x: 71, startPoint y: 154, endPoint x: 101, endPoint y: 154, distance: 30.0
click at [101, 154] on h3 "How to Do This" at bounding box center [161, 155] width 210 height 8
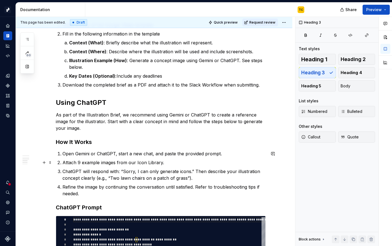
scroll to position [375, 0]
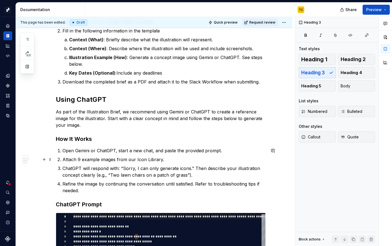
click at [143, 158] on p "Attach 9 example images from our Icon Library." at bounding box center [163, 159] width 203 height 7
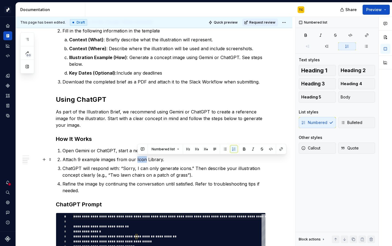
click at [143, 158] on p "Attach 9 example images from our Icon Library." at bounding box center [163, 159] width 203 height 7
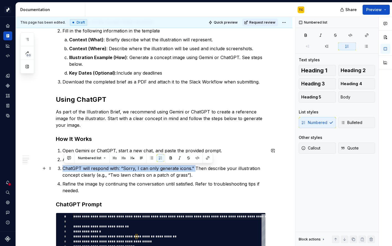
drag, startPoint x: 195, startPoint y: 169, endPoint x: 57, endPoint y: 166, distance: 138.4
click at [57, 166] on div "The best way to submit a request for a new illustration is through our Pacific …" at bounding box center [161, 58] width 210 height 635
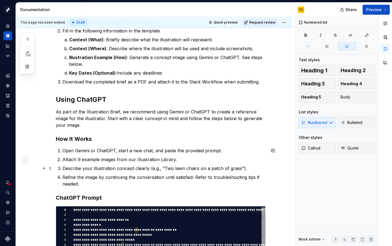
click at [173, 167] on p "Describe your illustration concept clearly (e.g., “Two lawn chairs on a patch o…" at bounding box center [163, 168] width 203 height 7
click at [107, 181] on p "Refine the image by continuing the conversation until satisfied. Refer to troub…" at bounding box center [163, 180] width 203 height 13
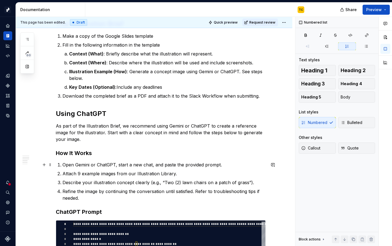
scroll to position [578, 0]
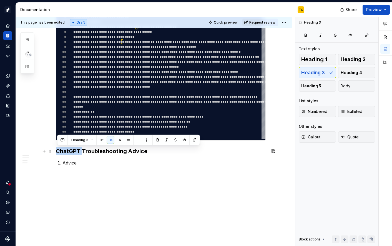
drag, startPoint x: 84, startPoint y: 151, endPoint x: 58, endPoint y: 151, distance: 26.1
click at [58, 151] on h3 "ChatGPT Troubleshooting Advice" at bounding box center [161, 151] width 210 height 8
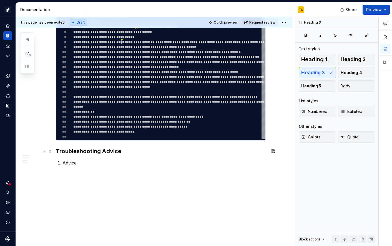
click at [105, 153] on h3 "Troubleshooting Advice" at bounding box center [161, 151] width 210 height 8
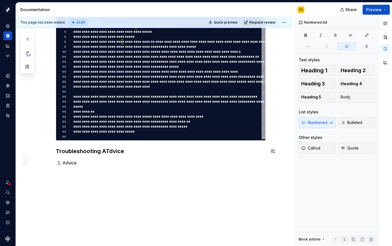
click at [115, 150] on h3 "Troubleshooting ATdvice" at bounding box center [161, 151] width 210 height 8
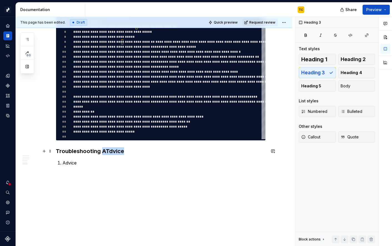
click at [115, 150] on h3 "Troubleshooting ATdvice" at bounding box center [161, 151] width 210 height 8
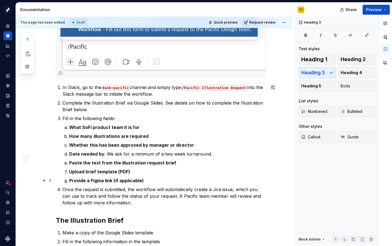
scroll to position [152, 0]
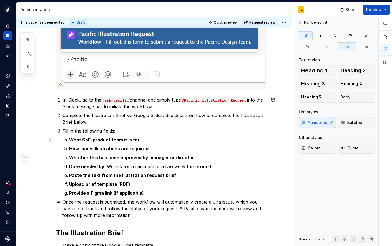
click at [69, 139] on li "What SoFi product team it is for" at bounding box center [167, 139] width 196 height 7
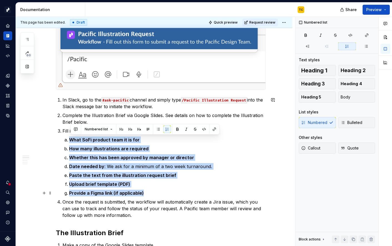
drag, startPoint x: 68, startPoint y: 138, endPoint x: 150, endPoint y: 194, distance: 99.8
click at [150, 194] on ol "What SoFi product team it is for How many illustrations are required Whether th…" at bounding box center [167, 166] width 196 height 60
click at [150, 194] on p "Provide a Figma link (if applicable)" at bounding box center [167, 193] width 196 height 7
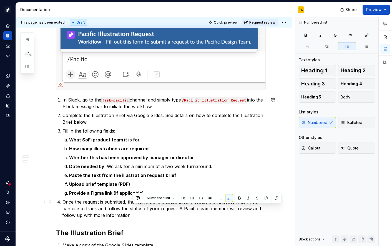
drag, startPoint x: 221, startPoint y: 215, endPoint x: 236, endPoint y: 210, distance: 15.5
click at [236, 210] on p "Once the request is submitted, the workflow will automatically create a Jira is…" at bounding box center [163, 209] width 203 height 20
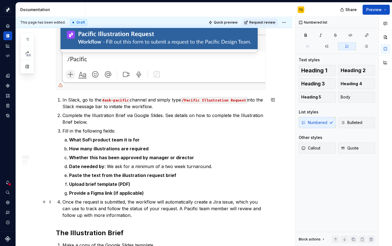
click at [235, 210] on p "Once the request is submitted, the workflow will automatically create a Jira is…" at bounding box center [163, 209] width 203 height 20
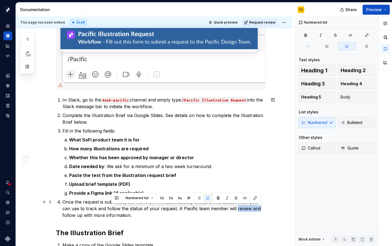
drag, startPoint x: 236, startPoint y: 209, endPoint x: 259, endPoint y: 208, distance: 22.5
click at [259, 208] on p "Once the request is submitted, the workflow will automatically create a Jira is…" at bounding box center [163, 209] width 203 height 20
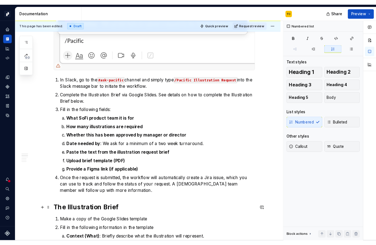
scroll to position [0, 0]
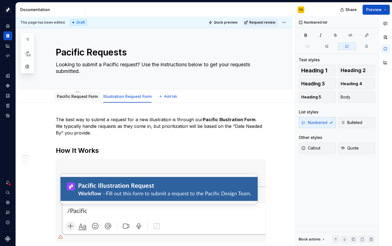
click at [72, 100] on div "Pacific Request Form" at bounding box center [77, 96] width 41 height 7
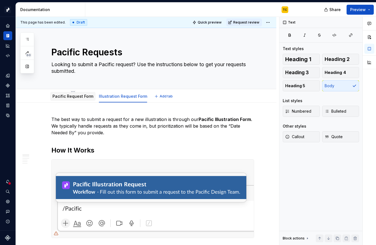
click at [66, 98] on link "Pacific Request Form" at bounding box center [72, 96] width 41 height 5
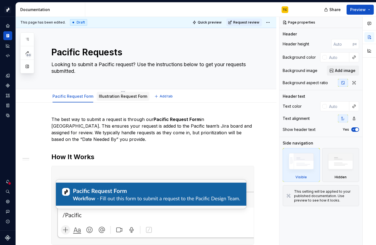
click at [102, 97] on link "Illustration Request Form" at bounding box center [123, 96] width 48 height 5
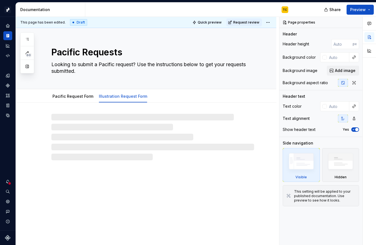
type textarea "*"
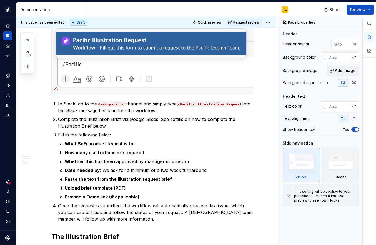
scroll to position [152, 0]
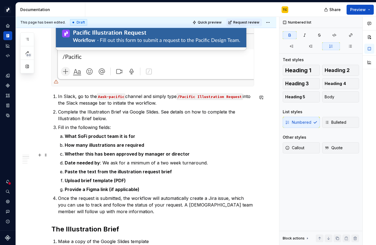
click at [184, 155] on strong "Whether this has been approved by manager or director" at bounding box center [127, 154] width 125 height 6
click at [105, 213] on p "Once the request is submitted, the workflow will automatically create a Jira is…" at bounding box center [156, 205] width 196 height 20
click at [226, 157] on p "Whether this has been approved by manager or director: As we are trying" at bounding box center [159, 154] width 189 height 7
click at [186, 156] on strong "Whether this has been approved by manager or director:" at bounding box center [128, 154] width 126 height 6
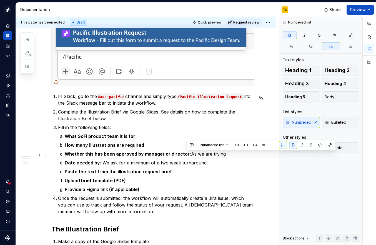
click at [186, 156] on strong "Whether this has been approved by manager or director:" at bounding box center [128, 154] width 126 height 6
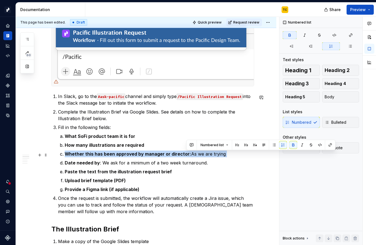
click at [186, 156] on strong "Whether this has been approved by manager or director:" at bounding box center [128, 154] width 126 height 6
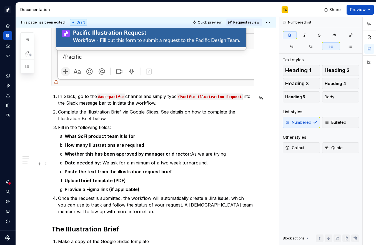
click at [224, 161] on p "Date needed by : We ask for a minimum of a two week turnaround." at bounding box center [159, 163] width 189 height 7
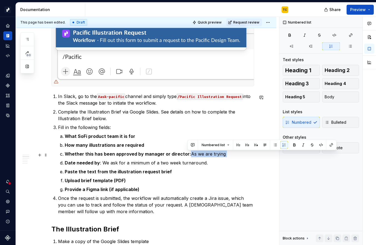
drag, startPoint x: 225, startPoint y: 156, endPoint x: 187, endPoint y: 153, distance: 38.7
click at [187, 153] on p "Whether this has been approved by manager or director: As we are trying" at bounding box center [159, 154] width 189 height 7
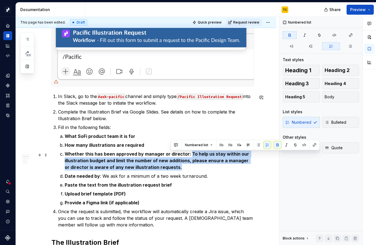
drag, startPoint x: 187, startPoint y: 154, endPoint x: 194, endPoint y: 168, distance: 14.8
click at [194, 168] on p "Whether this has been approved by manager or director: To help us stay within o…" at bounding box center [159, 161] width 189 height 20
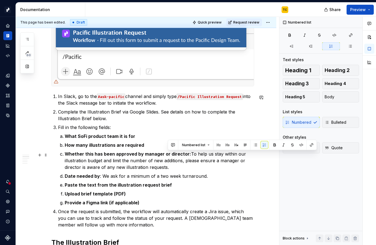
click at [109, 163] on p "Whether this has been approved by manager or director: To help us stay within o…" at bounding box center [159, 161] width 189 height 20
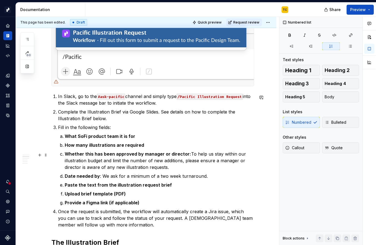
click at [182, 161] on p "Whether this has been approved by manager or director: To help us stay within o…" at bounding box center [159, 161] width 189 height 20
click at [168, 169] on p "Whether this has been approved by manager or director: To help us stay within o…" at bounding box center [159, 161] width 189 height 20
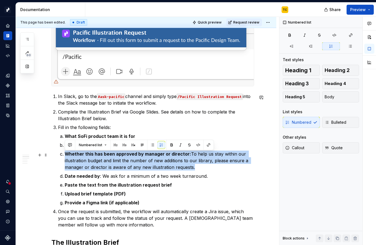
click at [168, 169] on p "Whether this has been approved by manager or director: To help us stay within o…" at bounding box center [159, 161] width 189 height 20
click at [165, 169] on p "Whether this has been approved by manager or director: To help us stay within o…" at bounding box center [159, 161] width 189 height 20
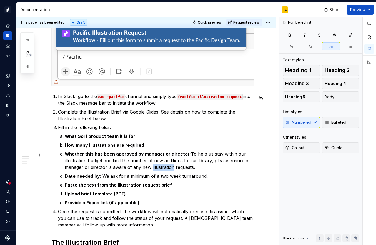
click at [165, 169] on p "Whether this has been approved by manager or director: To help us stay within o…" at bounding box center [159, 161] width 189 height 20
click at [66, 187] on strong "Paste the text from the illustration request brief" at bounding box center [118, 185] width 107 height 6
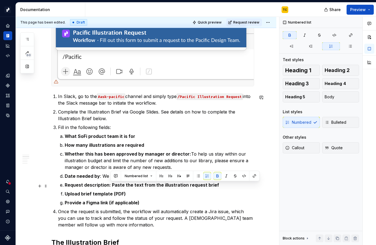
drag, startPoint x: 110, startPoint y: 185, endPoint x: 217, endPoint y: 184, distance: 106.5
click at [217, 184] on p "Request description: Paste the text from the illustration request brief" at bounding box center [159, 185] width 189 height 7
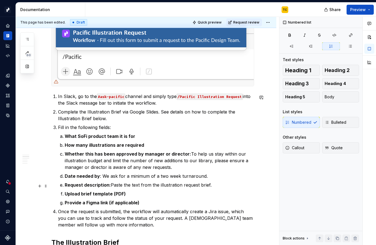
click at [113, 185] on p "Request description: Paste the text from the illustration request brief." at bounding box center [159, 185] width 189 height 7
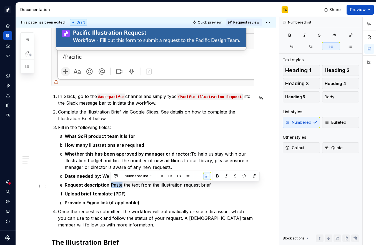
click at [113, 185] on p "Request description: Paste the text from the illustration request brief." at bounding box center [159, 185] width 189 height 7
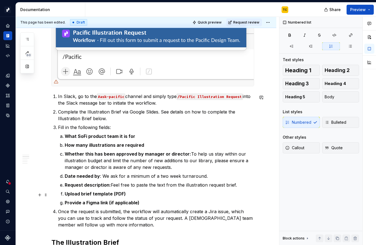
click at [88, 194] on strong "Upload brief template (PDF)" at bounding box center [95, 194] width 61 height 6
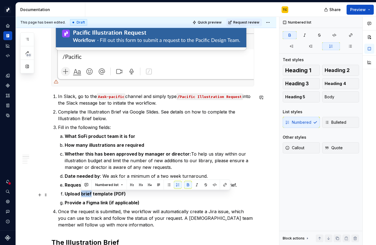
click at [88, 194] on strong "Upload brief template (PDF)" at bounding box center [95, 194] width 61 height 6
drag, startPoint x: 65, startPoint y: 194, endPoint x: 83, endPoint y: 196, distance: 17.9
click at [83, 196] on strong "Upload illustration template (PDF)" at bounding box center [102, 194] width 74 height 6
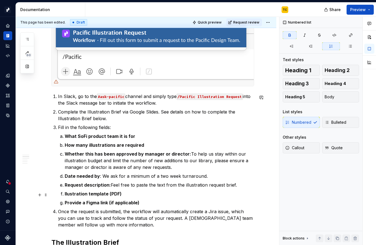
click at [87, 196] on strong "Ilustration template (PDF)" at bounding box center [93, 194] width 57 height 6
click at [83, 196] on strong "Ilustration template (PDF)" at bounding box center [93, 194] width 57 height 6
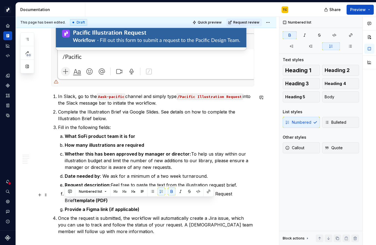
drag, startPoint x: 123, startPoint y: 205, endPoint x: 65, endPoint y: 202, distance: 58.3
click at [65, 203] on p "Illustration request brief: Please upload a PDF copy of the Illustration Reques…" at bounding box center [159, 197] width 189 height 13
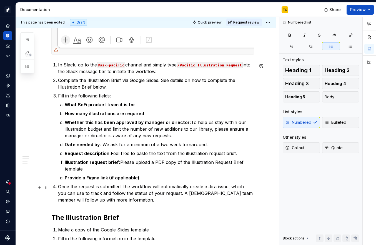
scroll to position [184, 0]
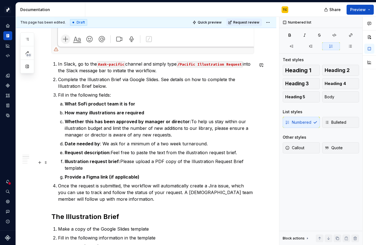
click at [220, 160] on p "Illustration request brief: Please upload a PDF copy of the Illustration Reques…" at bounding box center [159, 164] width 189 height 13
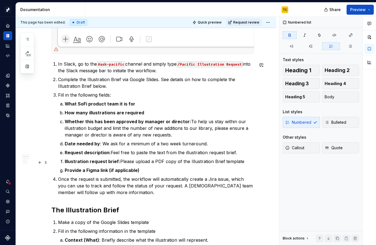
click at [99, 162] on strong "Illustration request brief:" at bounding box center [92, 162] width 55 height 6
click at [226, 163] on p "Illustration brief: Please upload a PDF copy of the Illustration Brief template" at bounding box center [159, 161] width 189 height 7
click at [169, 162] on p "Illustration brief: Please upload a PDF copy of the Illustration Brief template" at bounding box center [159, 161] width 189 height 7
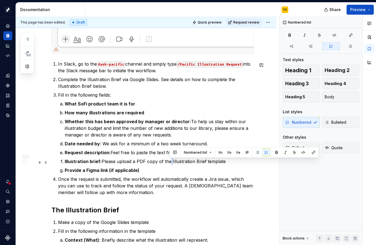
click at [169, 162] on p "Illustration brief: Please upload a PDF copy of the Illustration Brief template" at bounding box center [159, 161] width 189 height 7
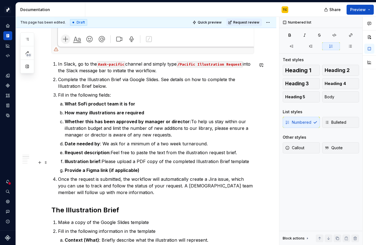
click at [238, 163] on p "Illustration brief: Please upload a PDF copy of the completed Illustration Brie…" at bounding box center [159, 161] width 189 height 7
click at [163, 112] on p "How many illustrations are required" at bounding box center [159, 113] width 189 height 7
click at [168, 111] on p "How many illustrations are required" at bounding box center [159, 113] width 189 height 7
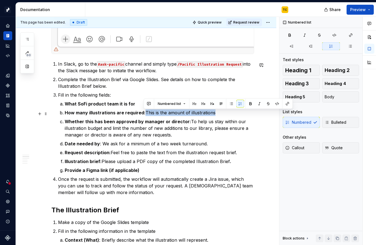
drag, startPoint x: 144, startPoint y: 114, endPoint x: 212, endPoint y: 113, distance: 68.2
click at [212, 113] on p "How many illustrations are required: This is the amount of illustrations" at bounding box center [159, 113] width 189 height 7
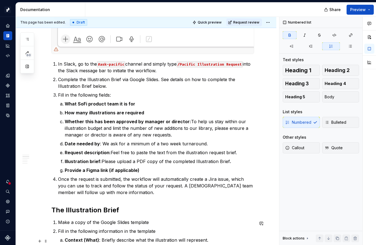
type textarea "*"
